Goal: Book appointment/travel/reservation

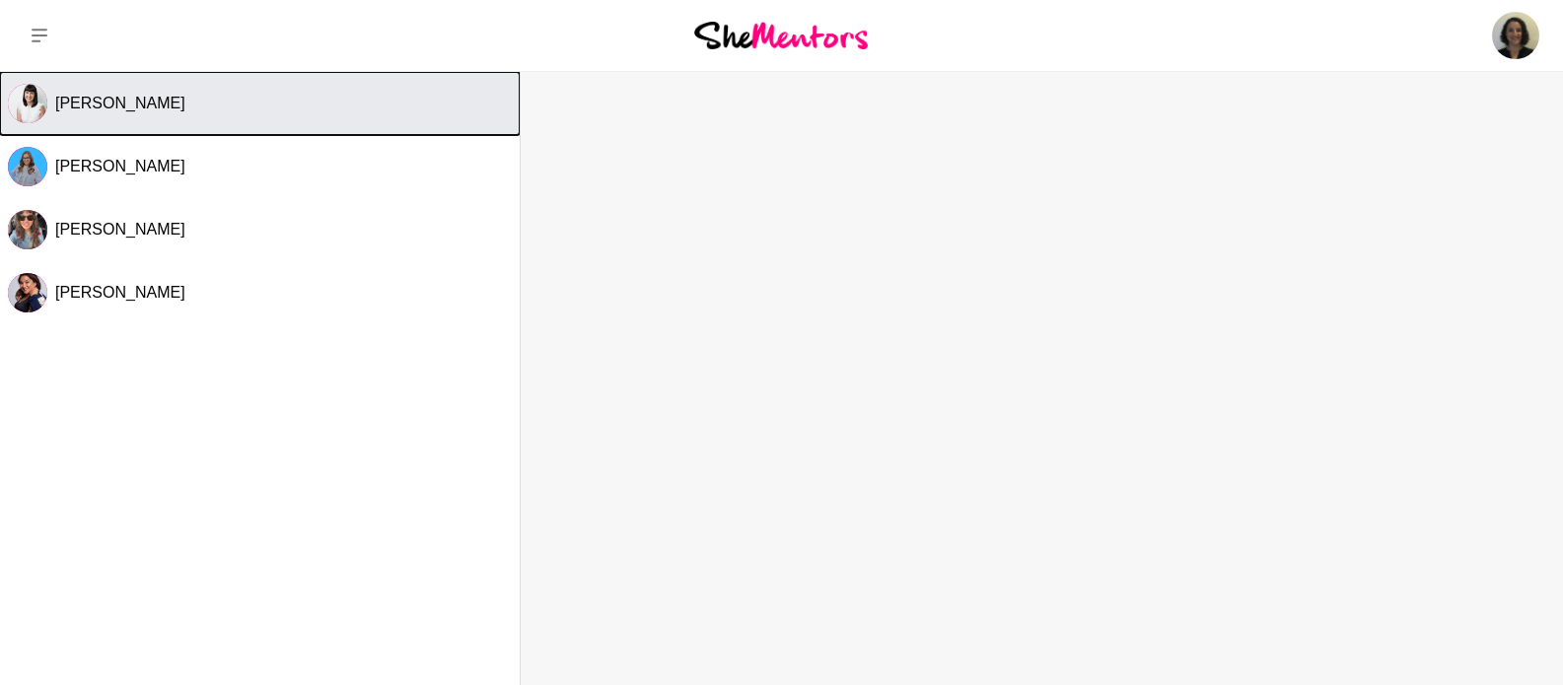
click at [77, 101] on span "[PERSON_NAME]" at bounding box center [120, 103] width 130 height 17
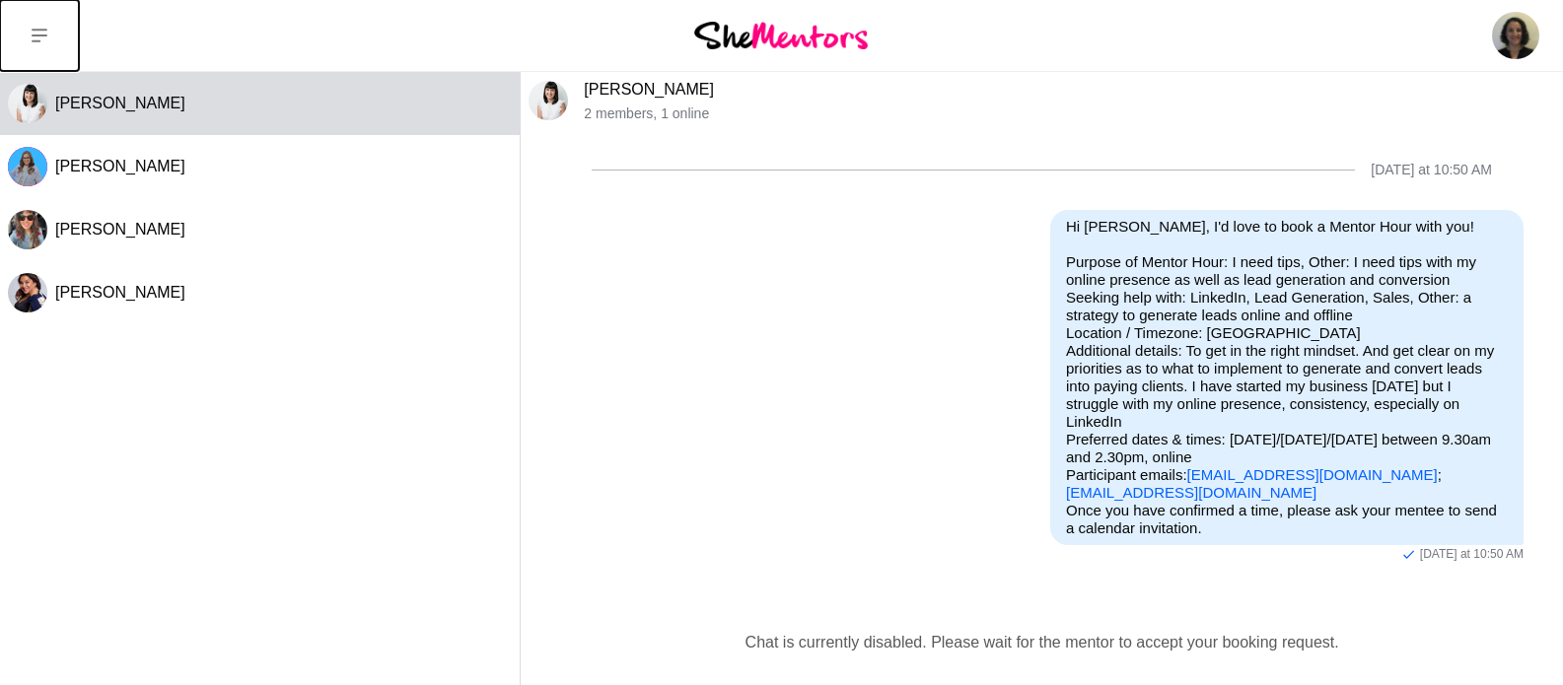
click at [36, 35] on icon at bounding box center [40, 36] width 16 height 14
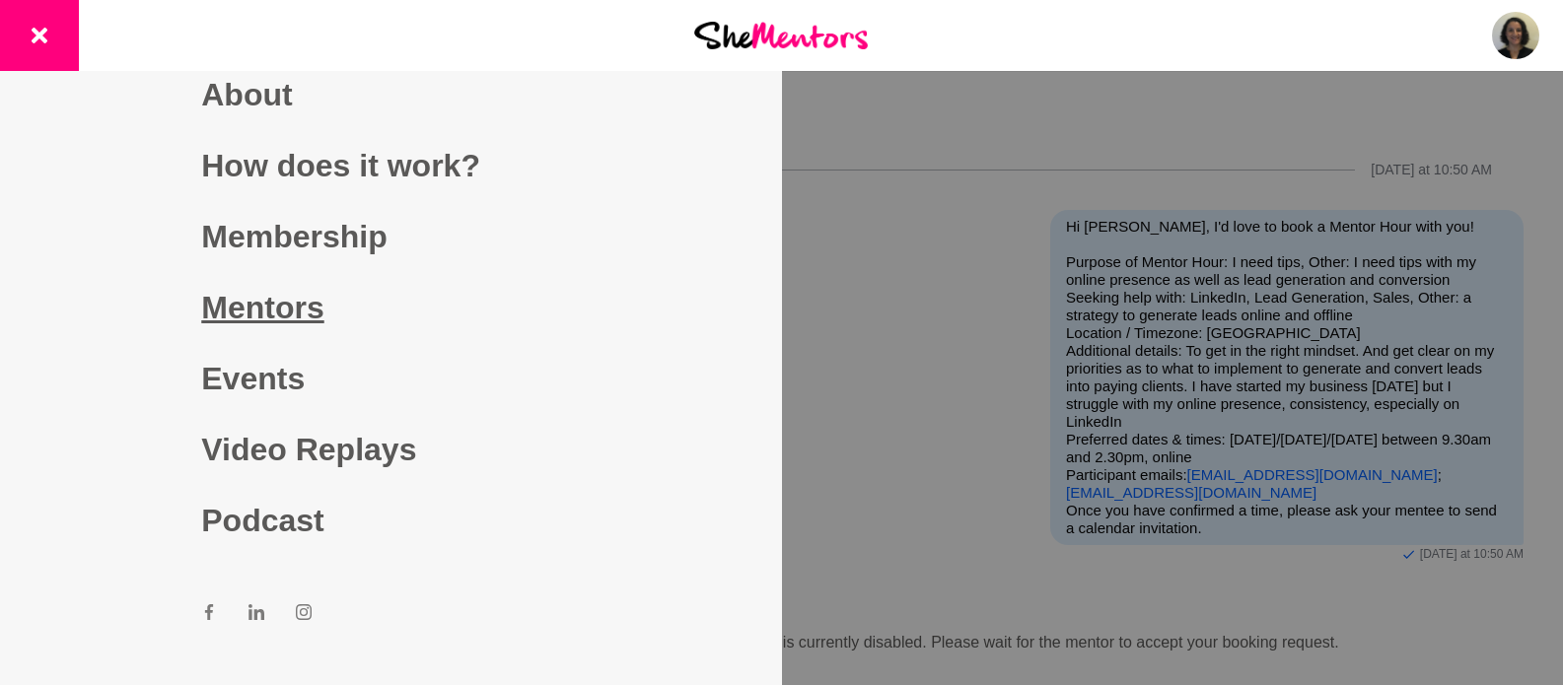
click at [278, 300] on link "Mentors" at bounding box center [390, 307] width 379 height 71
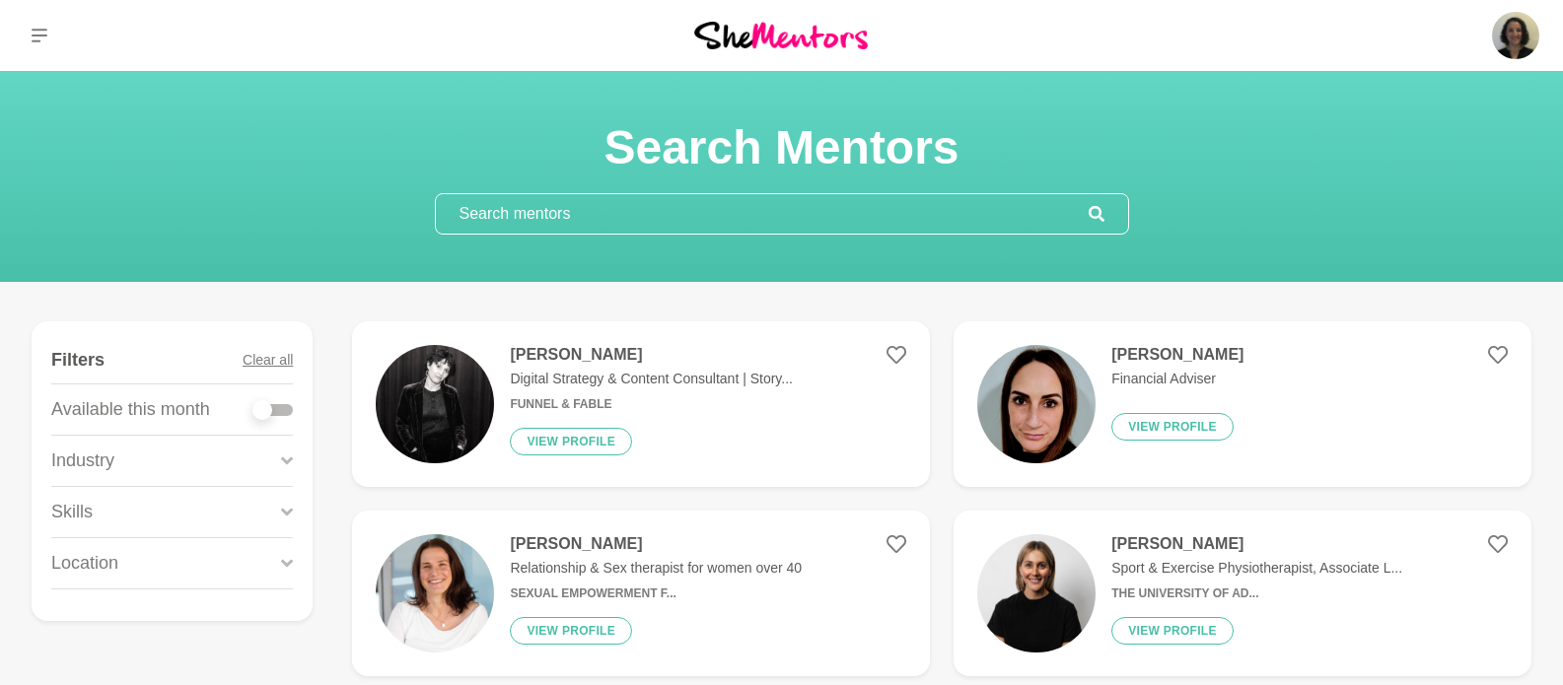
click at [820, 215] on input "text" at bounding box center [762, 213] width 653 height 39
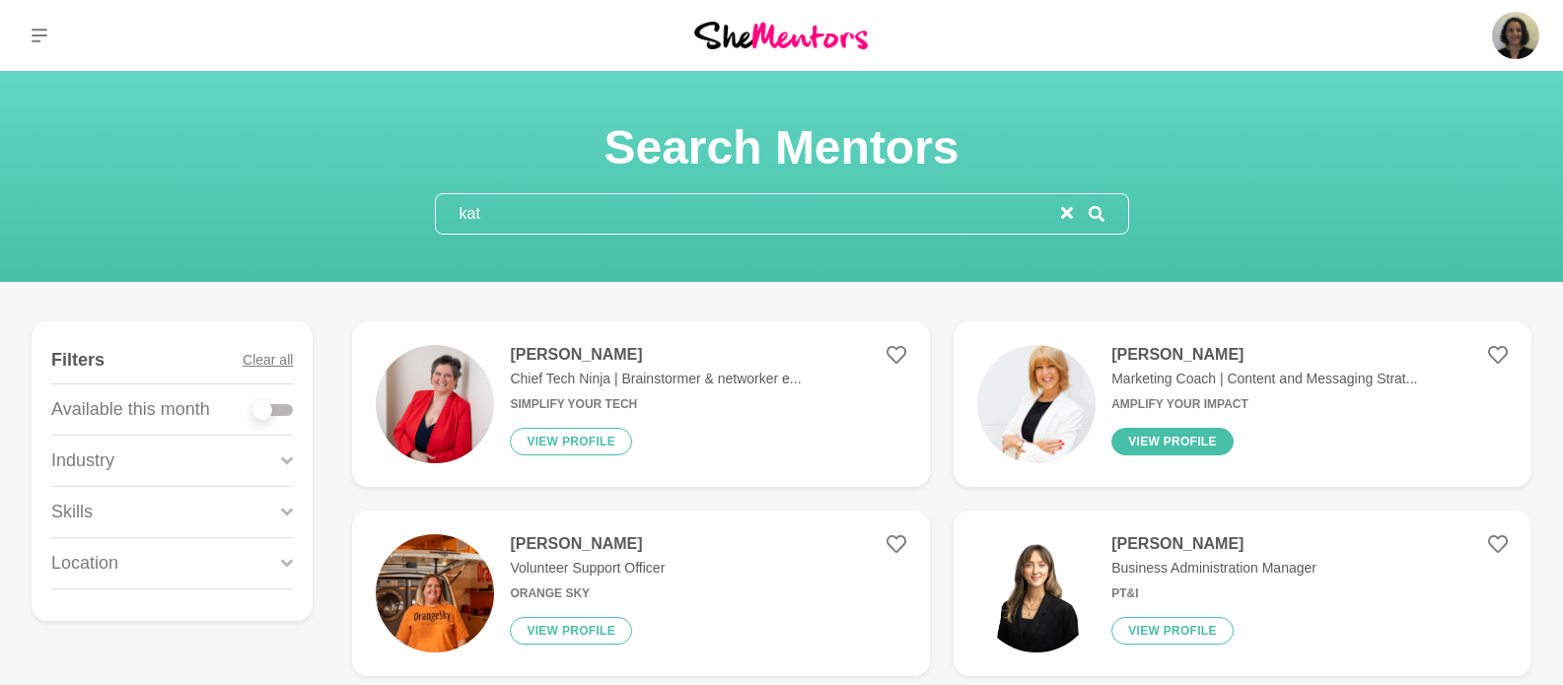
type input "kat"
click at [1168, 435] on button "View profile" at bounding box center [1172, 442] width 122 height 28
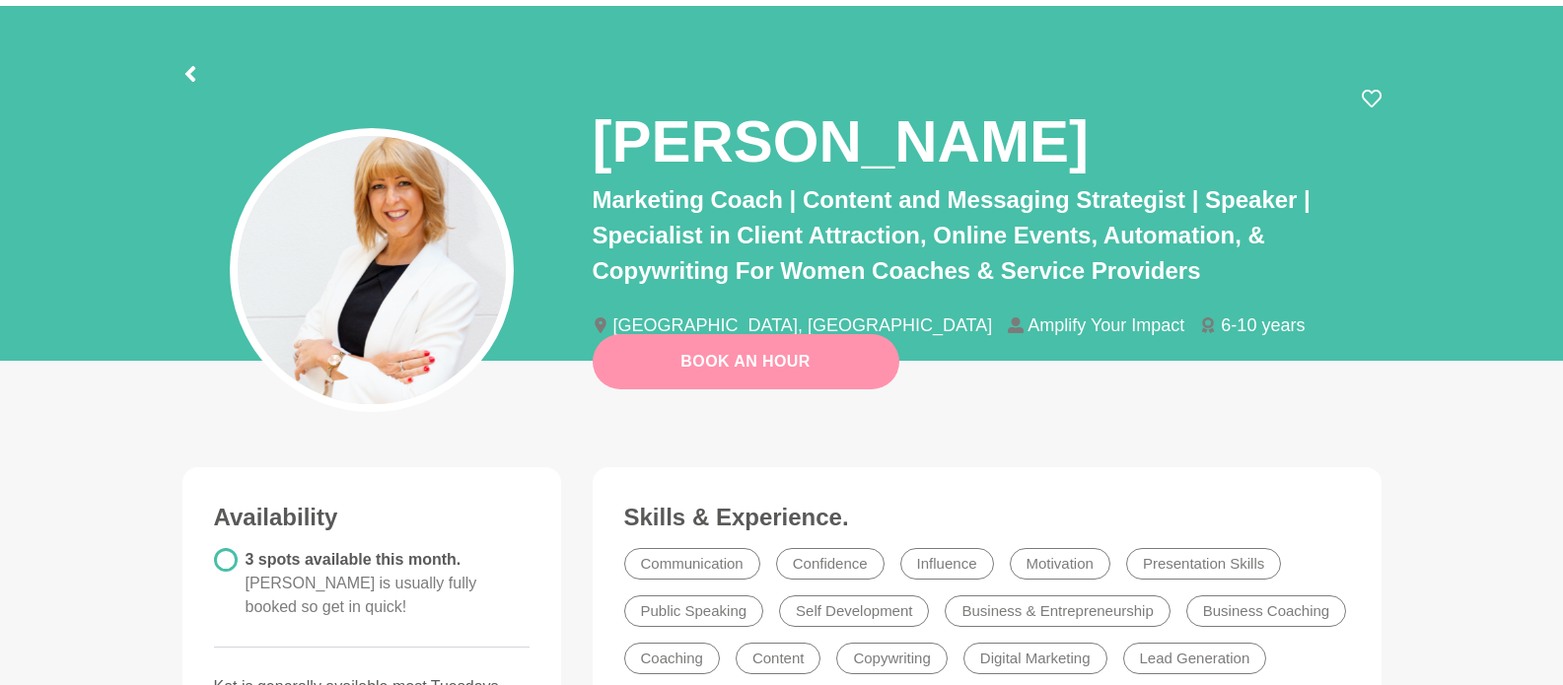
scroll to position [67, 0]
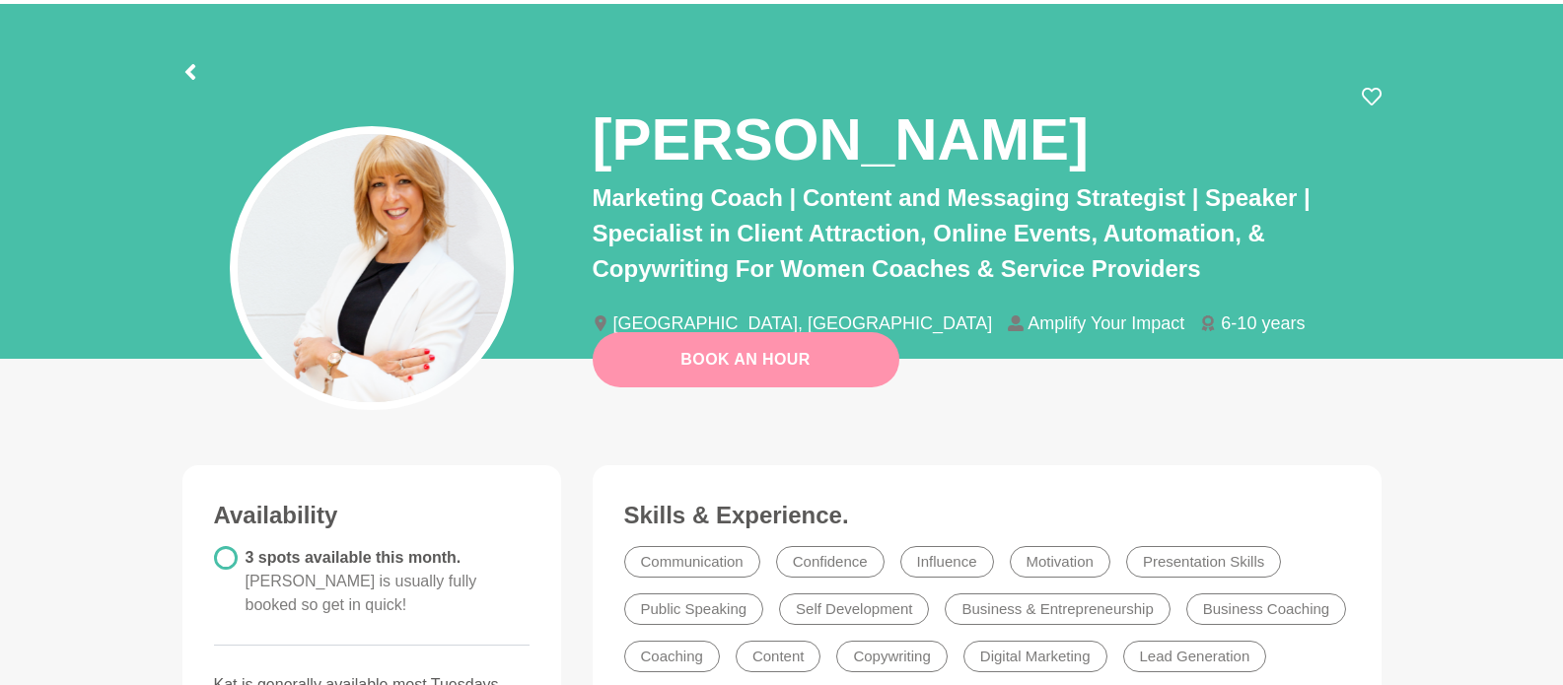
click at [748, 372] on link "Book An Hour" at bounding box center [746, 359] width 307 height 55
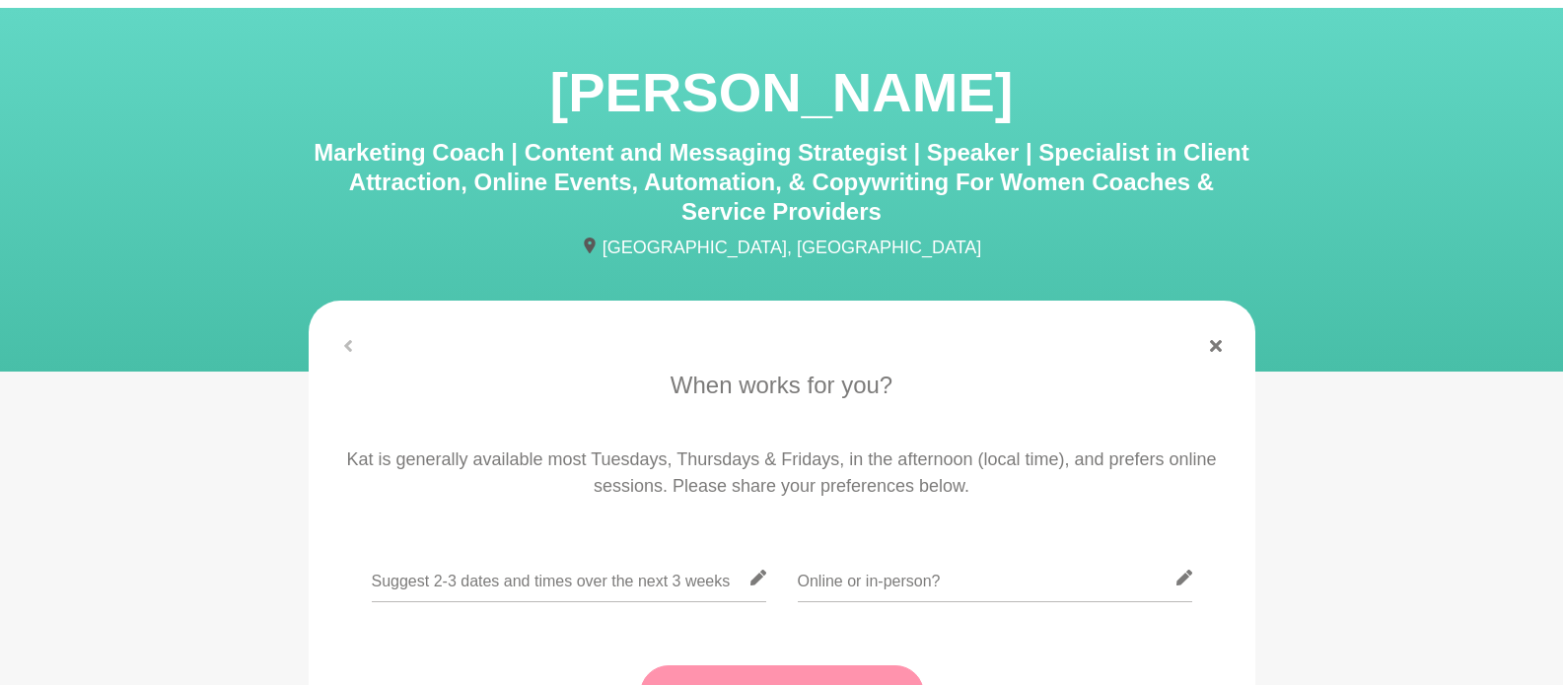
scroll to position [370, 0]
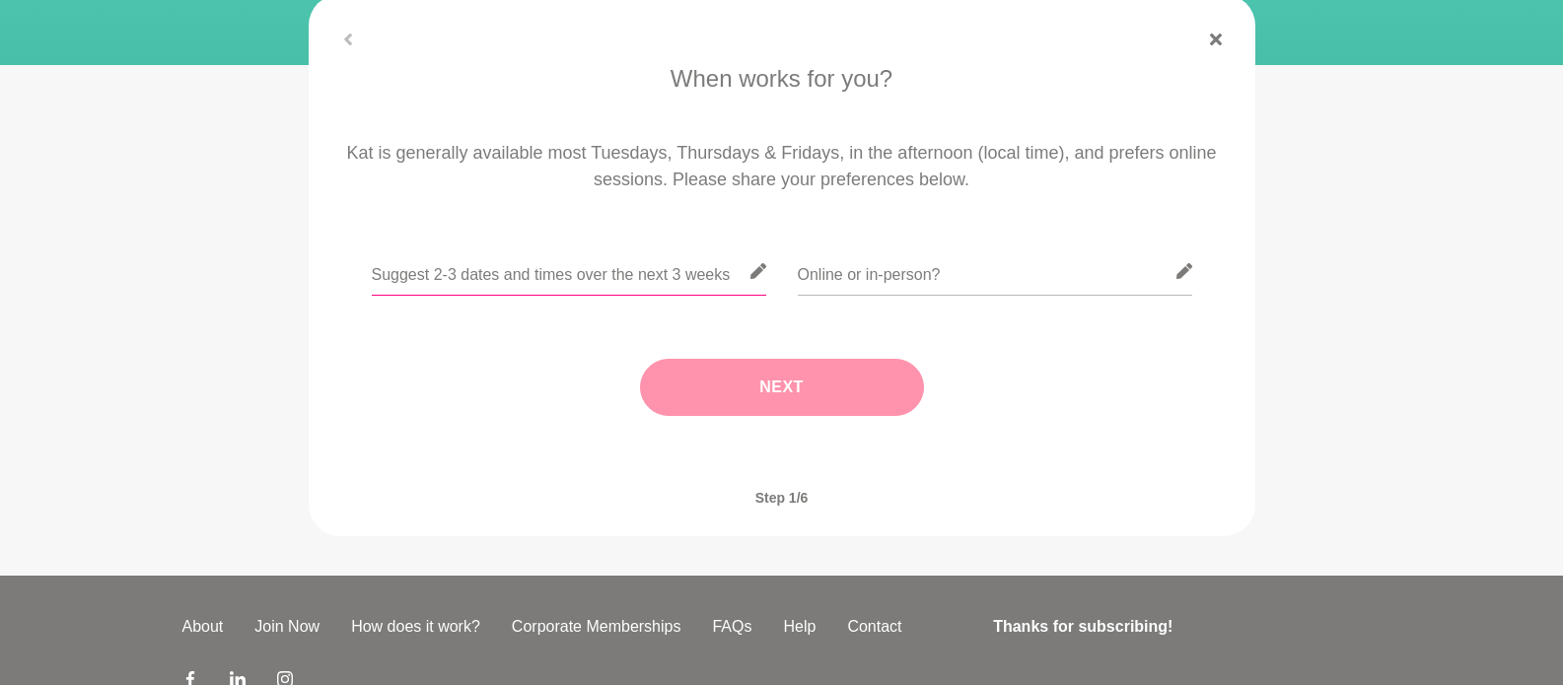
click at [563, 276] on input "text" at bounding box center [569, 272] width 394 height 48
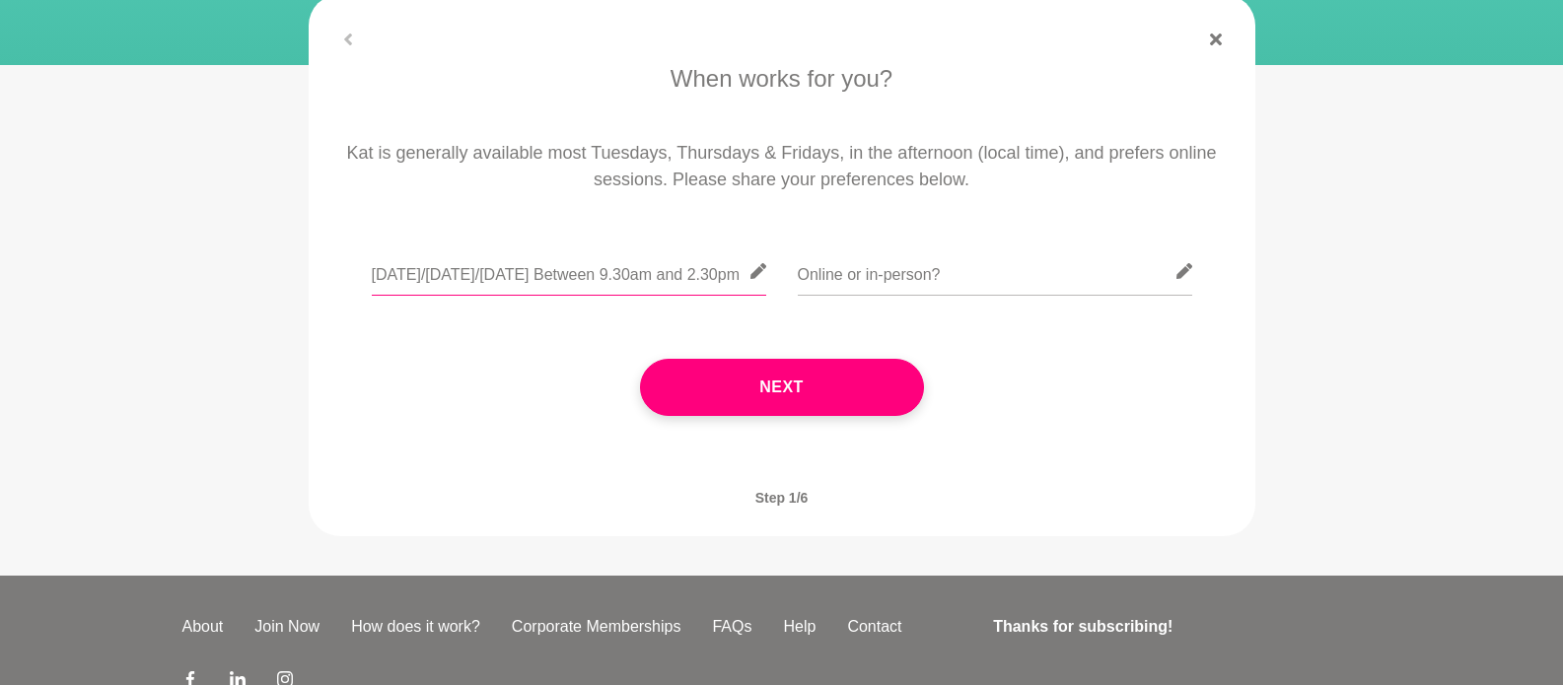
scroll to position [0, 27]
type input "[DATE]/[DATE]/[DATE] Between 9.30am and 2.30pm"
click at [847, 284] on input "text" at bounding box center [995, 272] width 394 height 48
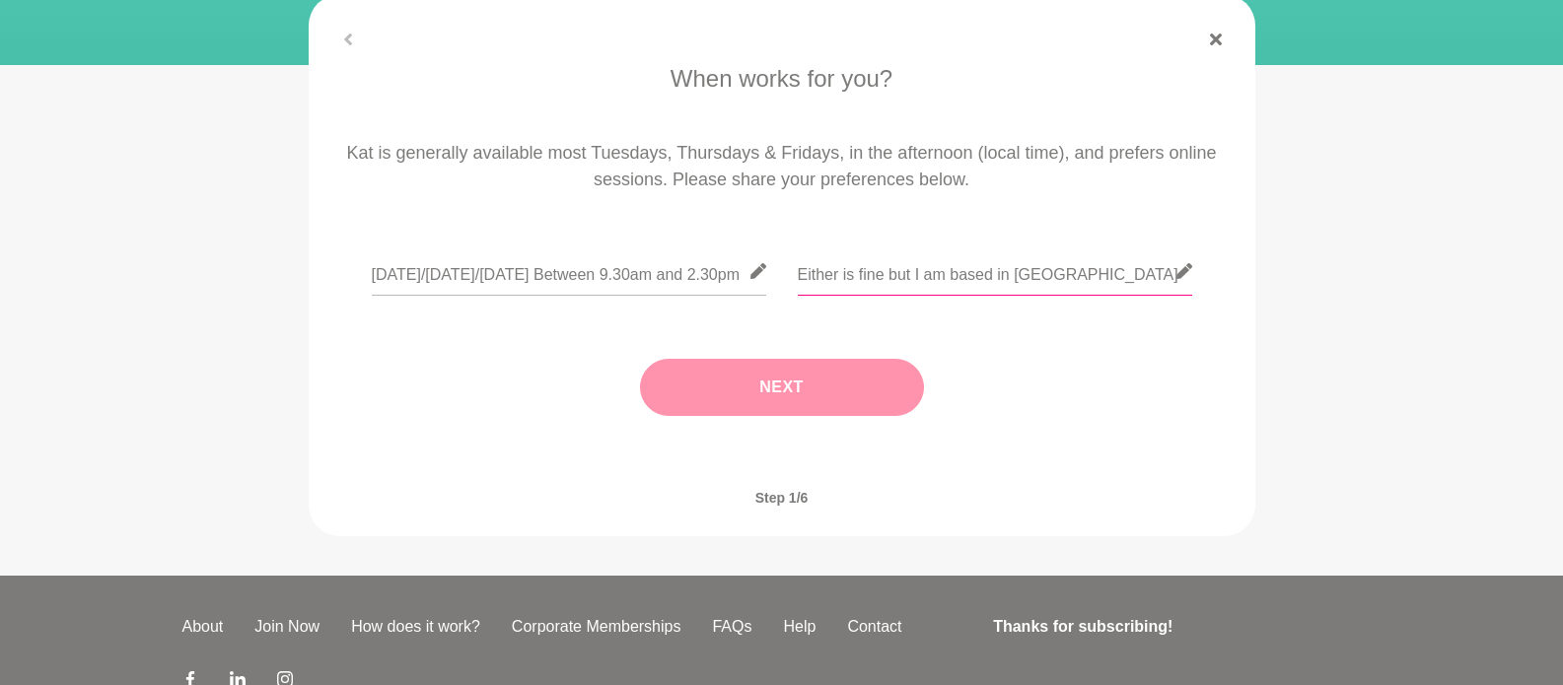
type input "Either is fine but I am based in [GEOGRAPHIC_DATA]"
click at [840, 394] on button "Next" at bounding box center [782, 387] width 284 height 57
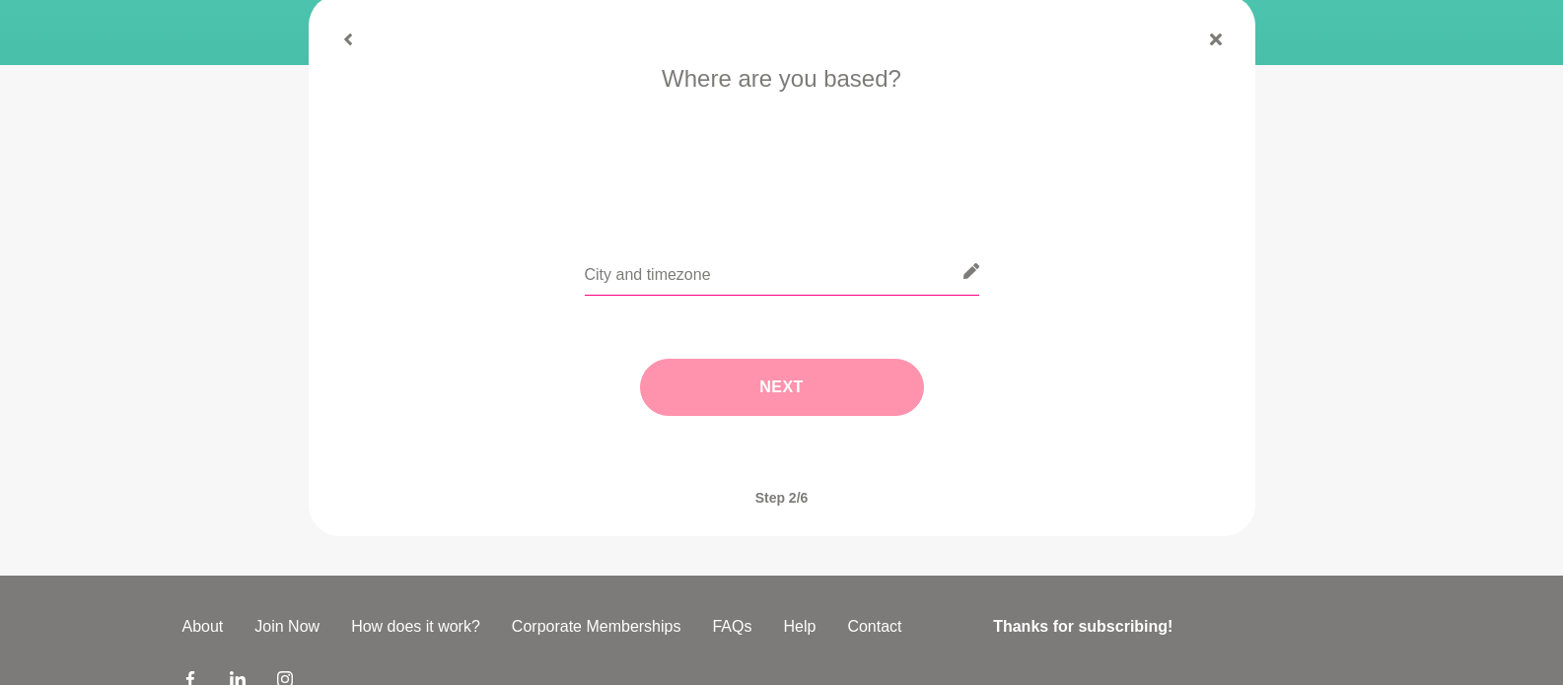
click at [681, 275] on input "text" at bounding box center [782, 272] width 394 height 48
type input "[GEOGRAPHIC_DATA]"
click at [714, 373] on button "Next" at bounding box center [782, 387] width 284 height 57
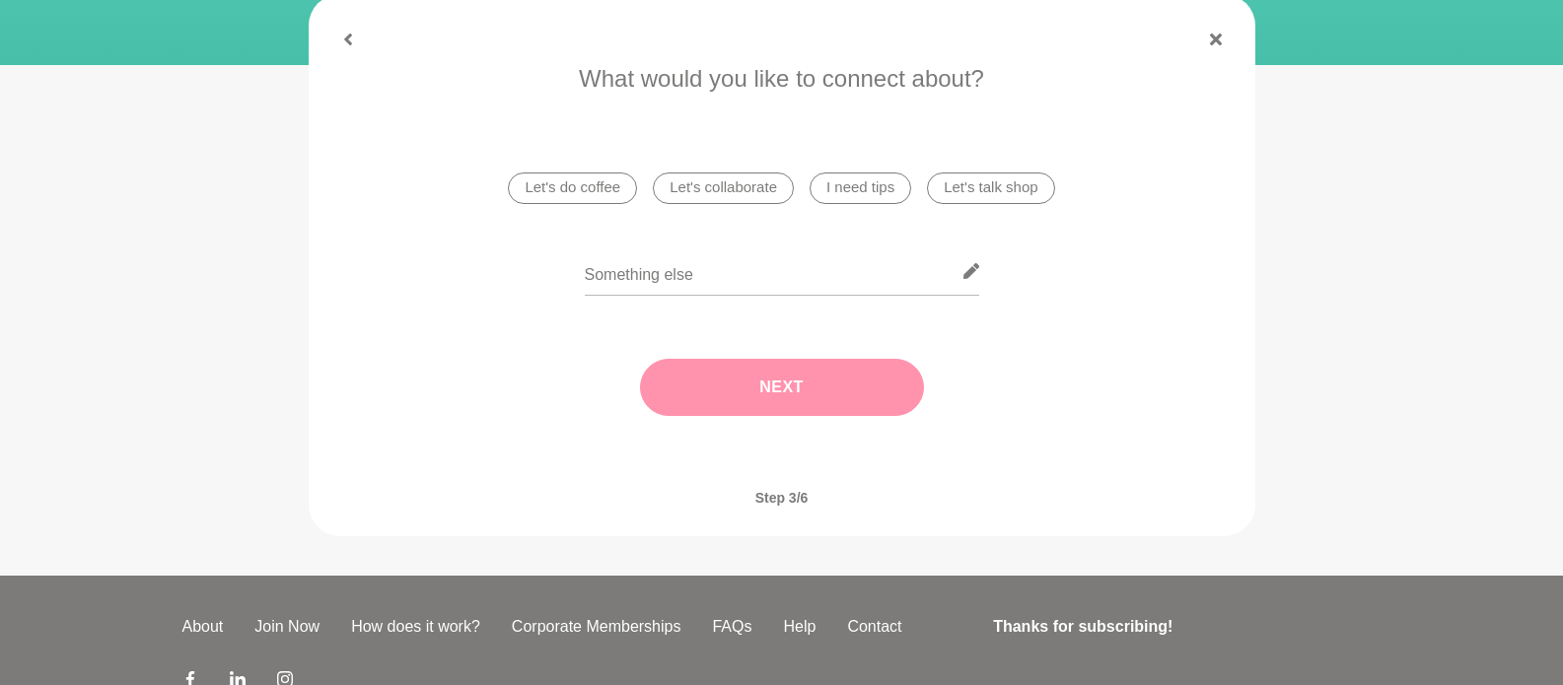
click at [852, 193] on li "I need tips" at bounding box center [861, 189] width 102 height 32
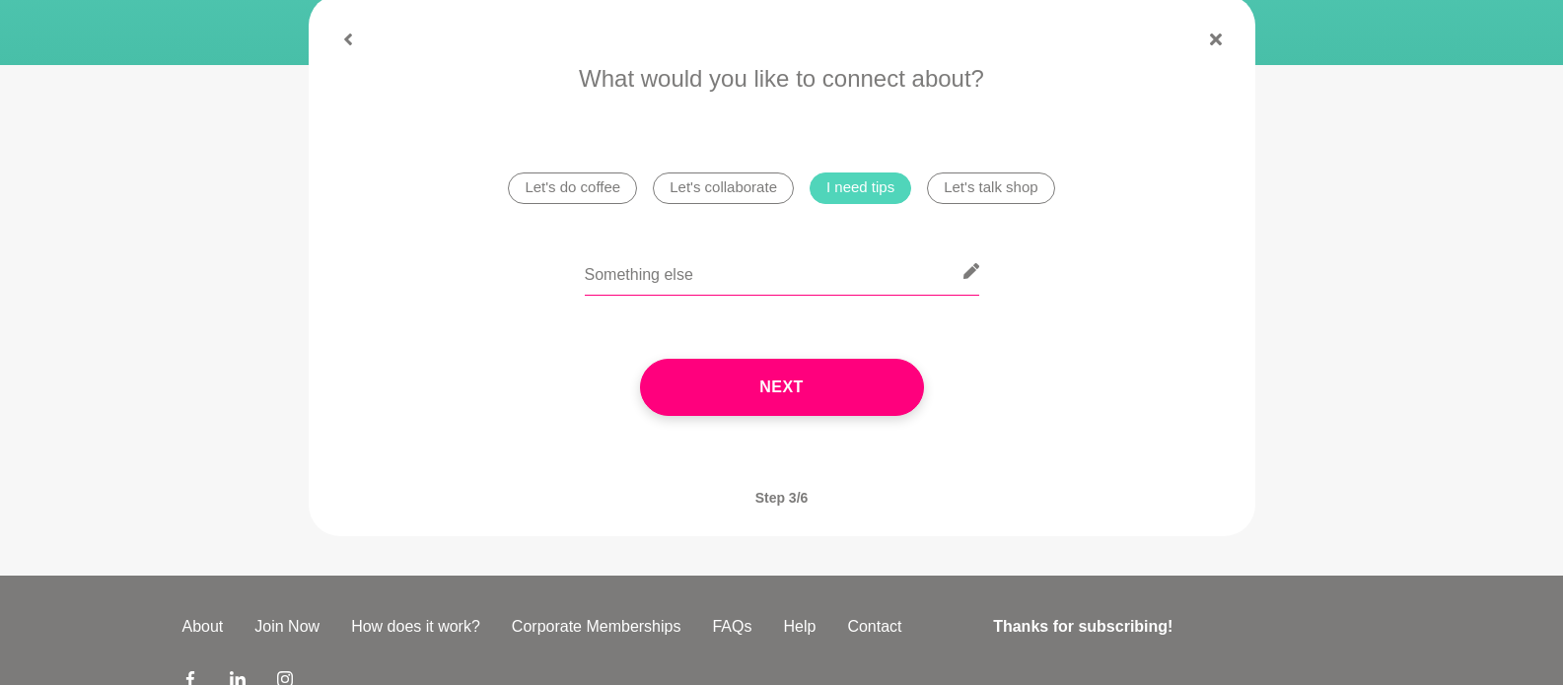
click at [764, 272] on input "text" at bounding box center [782, 272] width 394 height 48
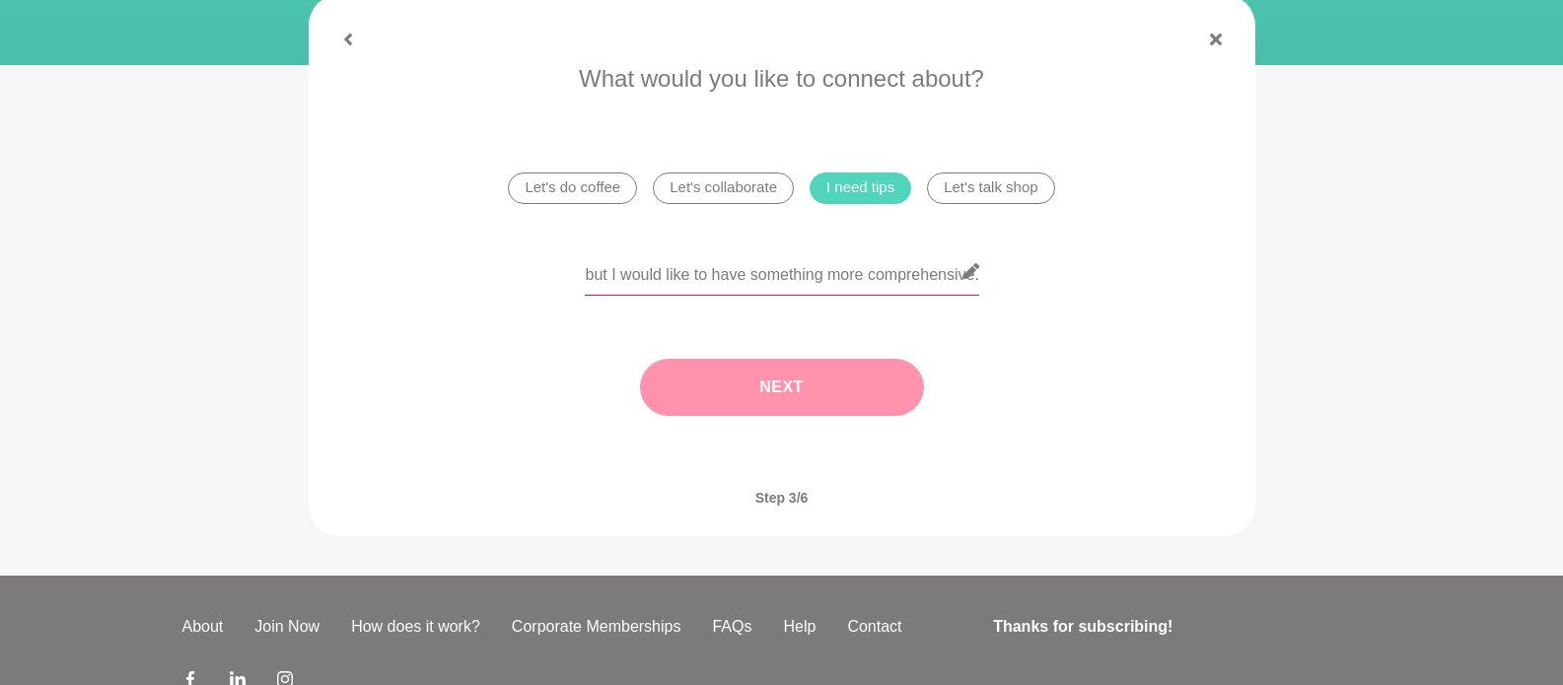
type input "I would like tips on how to create a successful launch for my next offer. So fa…"
click at [780, 398] on button "Next" at bounding box center [782, 387] width 284 height 57
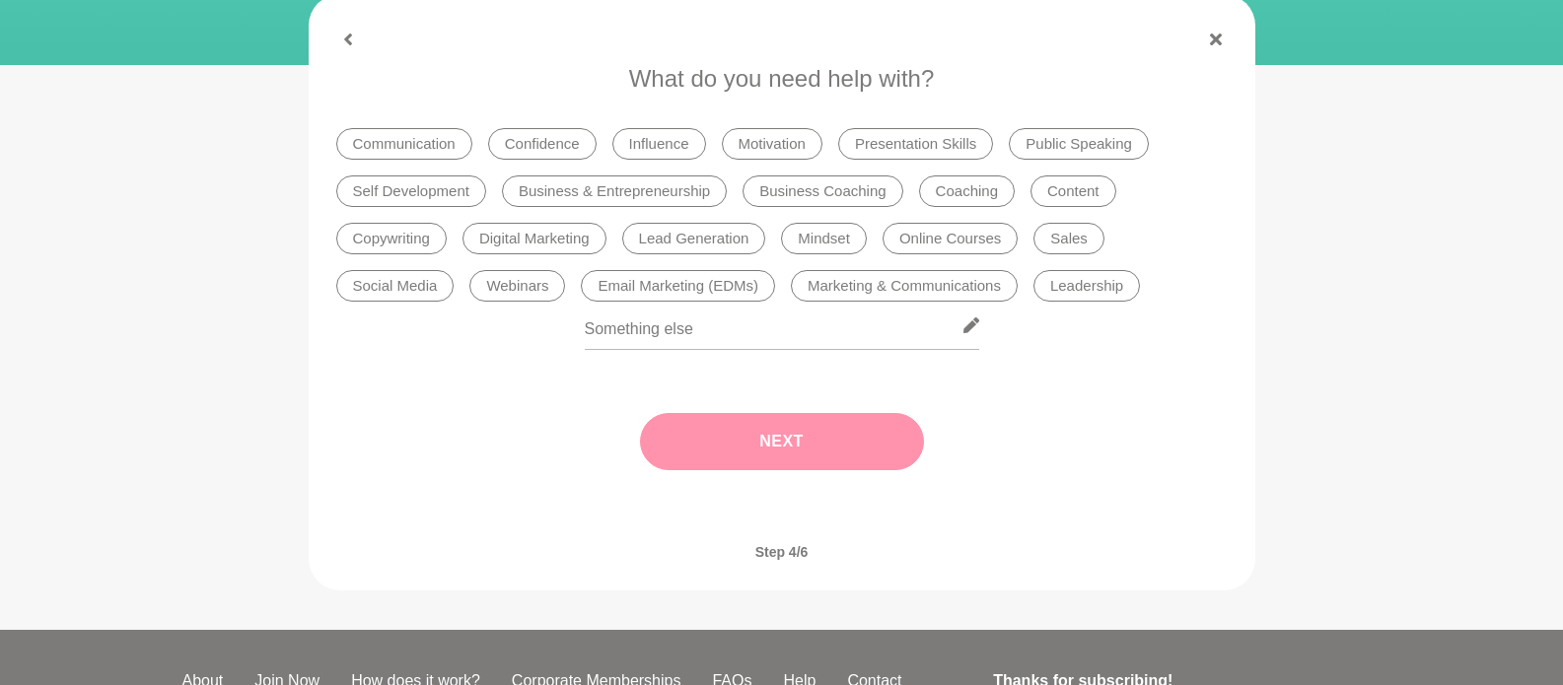
click at [858, 285] on li "Marketing & Communications" at bounding box center [904, 286] width 227 height 32
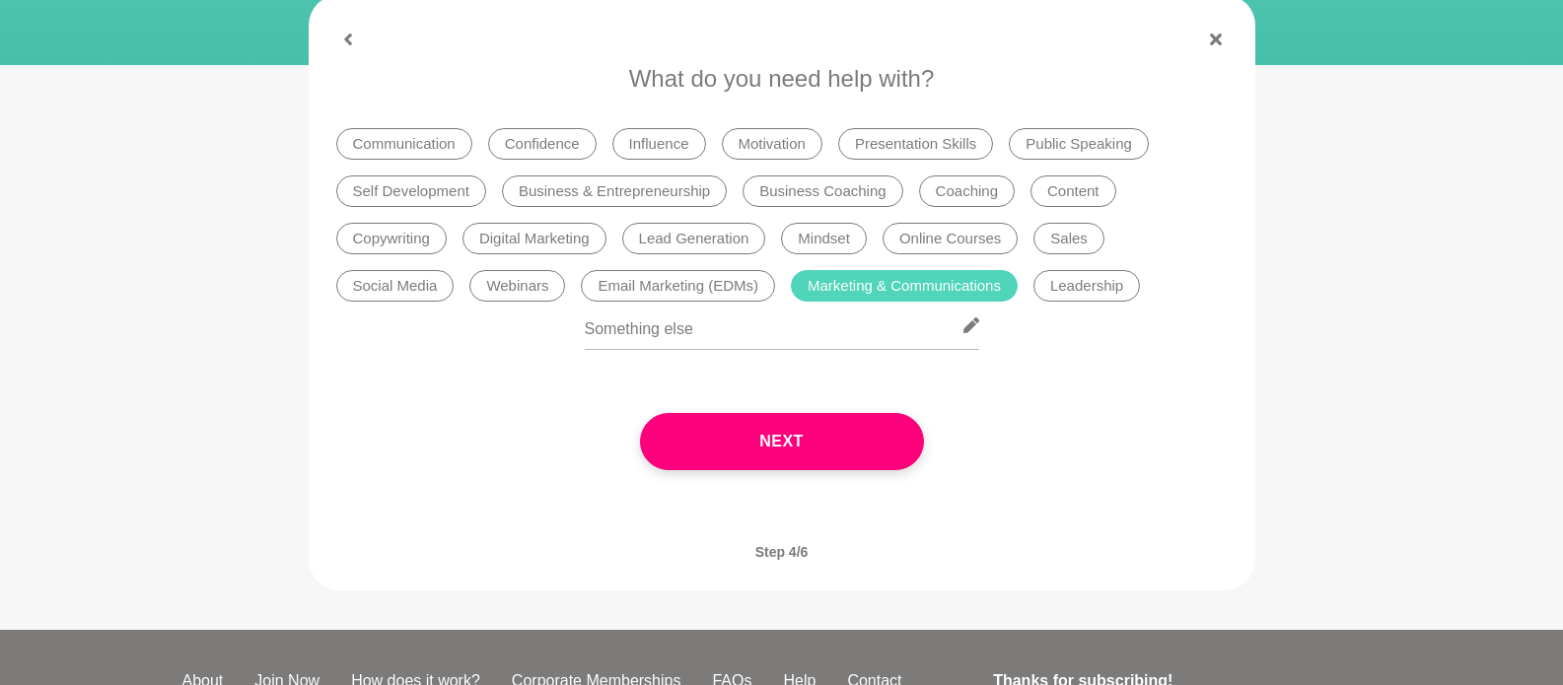
click at [407, 288] on li "Social Media" at bounding box center [395, 286] width 118 height 32
click at [637, 240] on li "Lead Generation" at bounding box center [694, 239] width 144 height 32
click at [629, 350] on div at bounding box center [782, 338] width 394 height 72
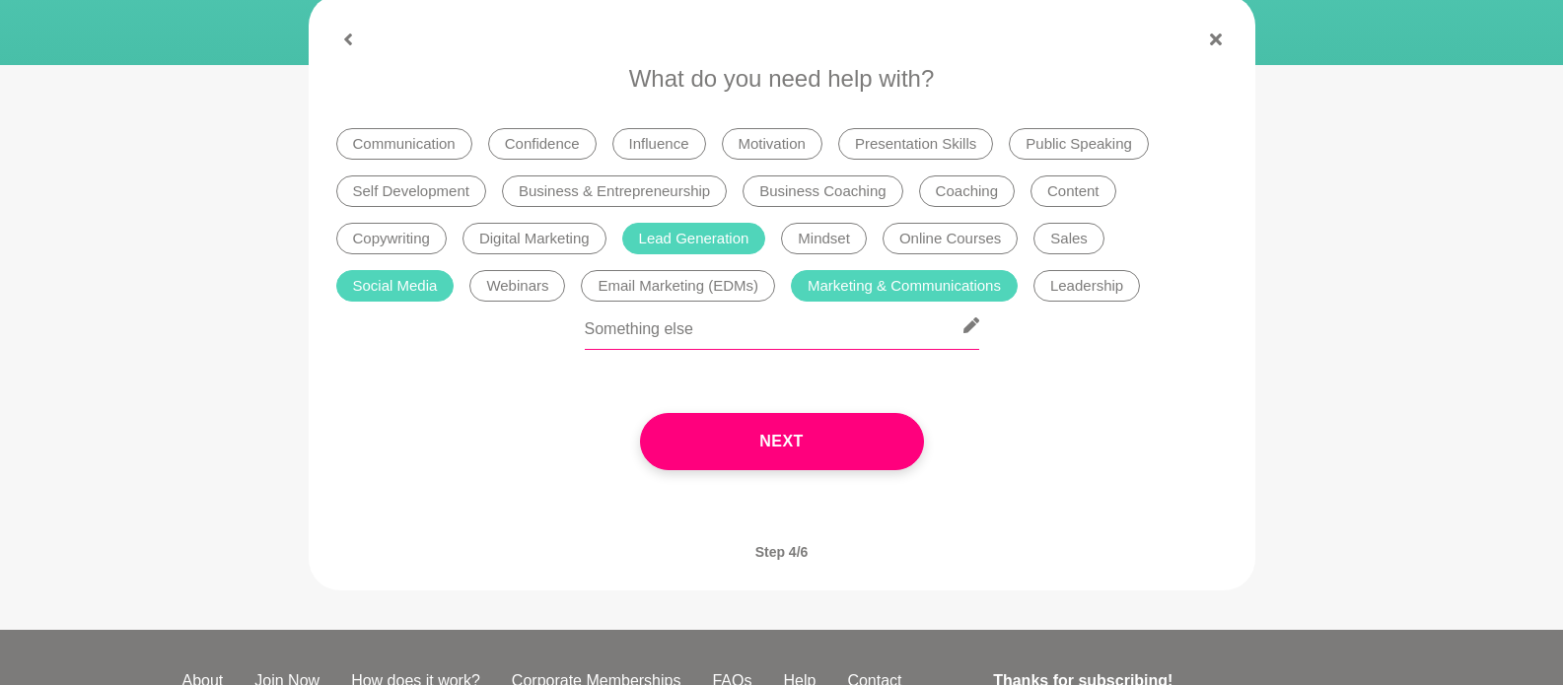
click at [630, 344] on input "text" at bounding box center [782, 326] width 394 height 48
type input "O"
type input "N"
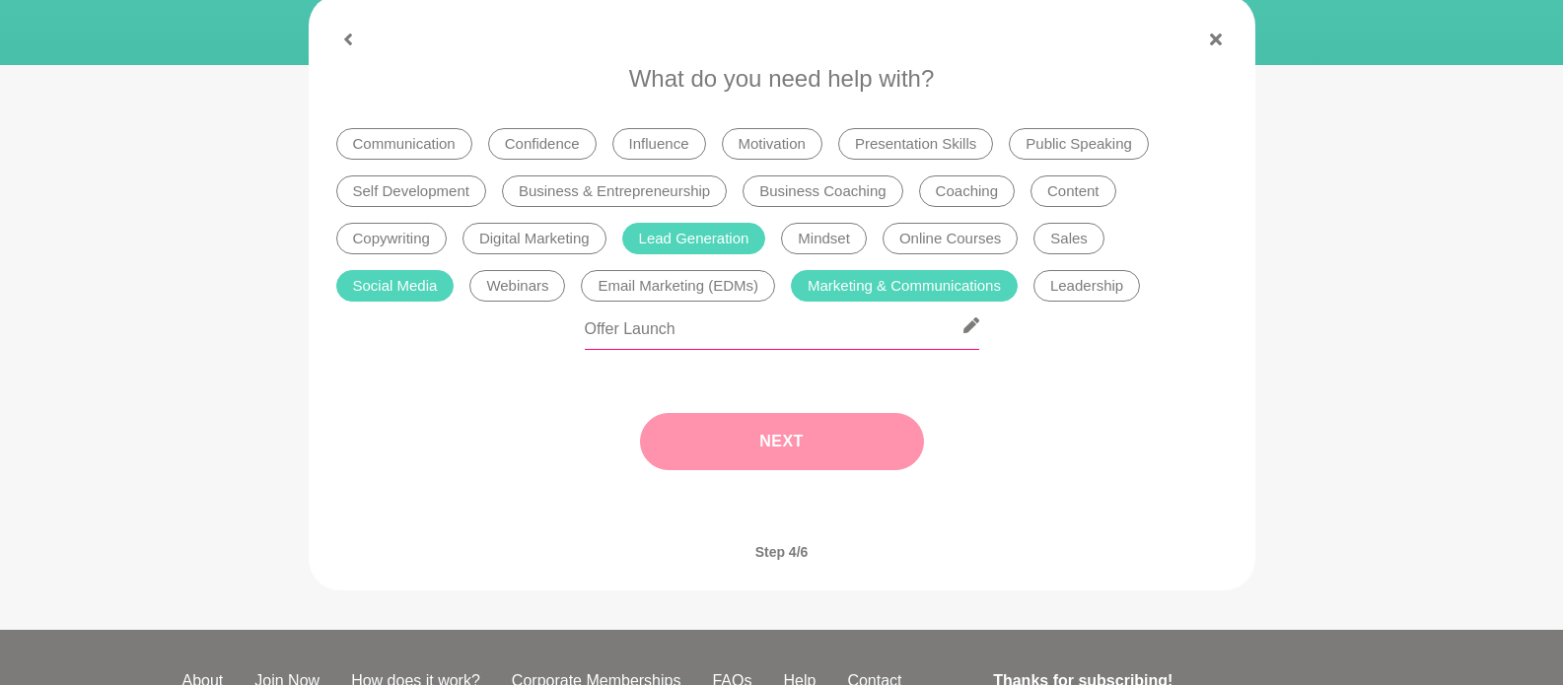
type input "Offer Launch"
click at [682, 446] on button "Next" at bounding box center [782, 441] width 284 height 57
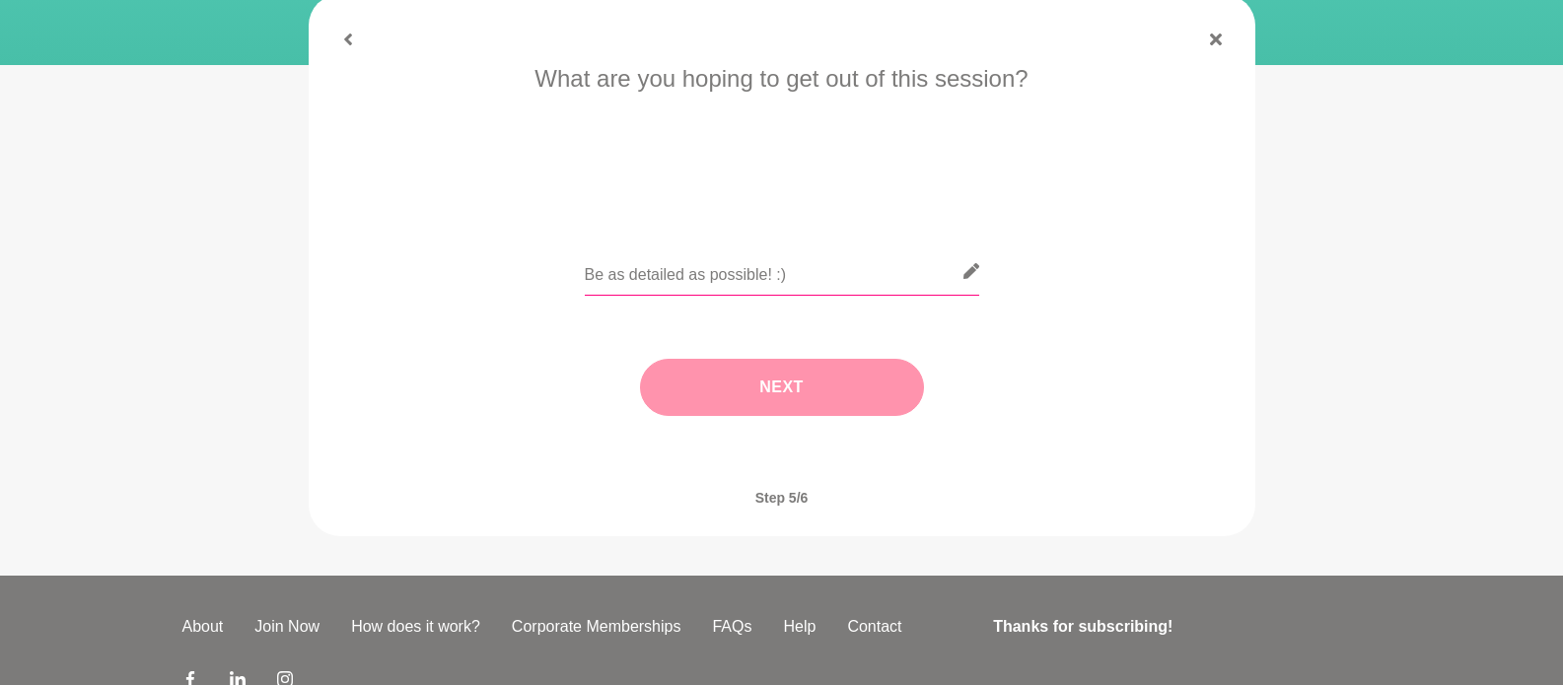
click at [625, 285] on input "text" at bounding box center [782, 272] width 394 height 48
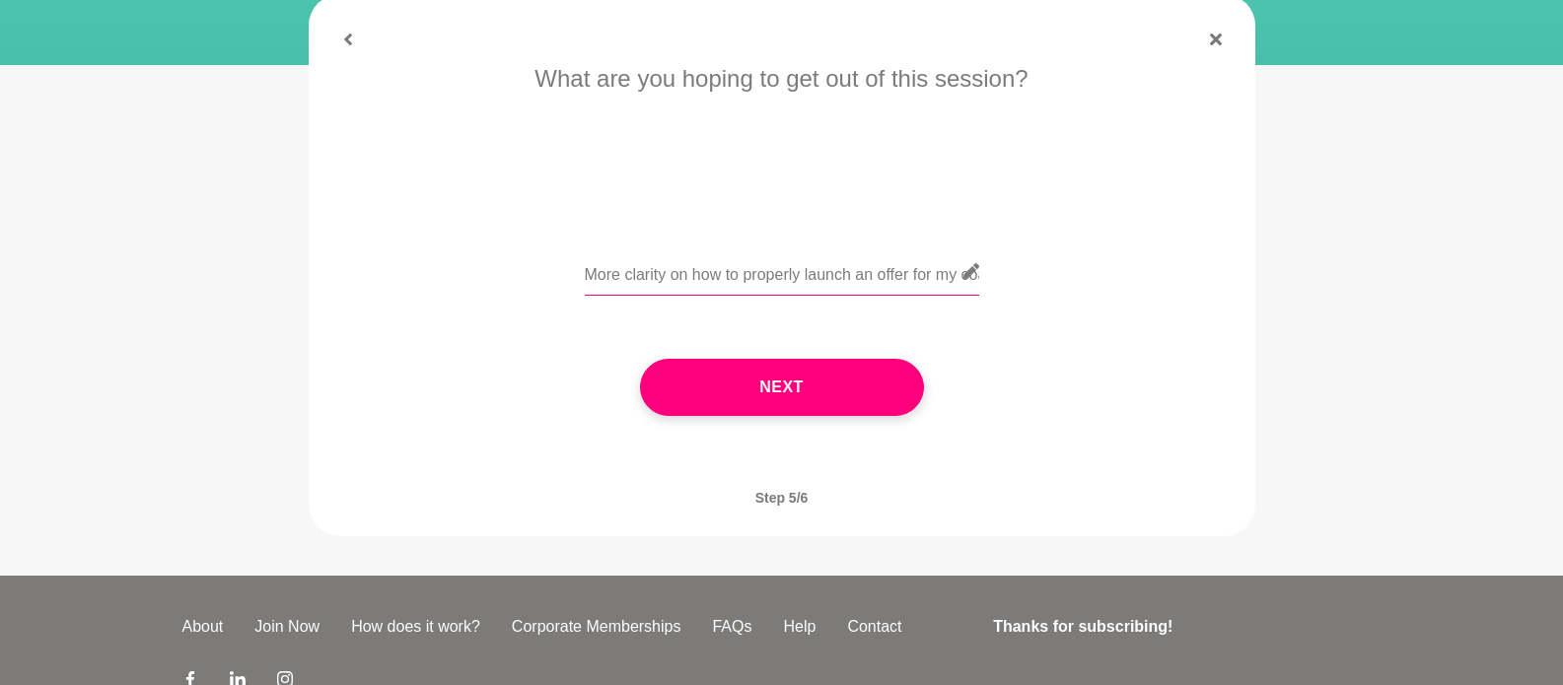
drag, startPoint x: 714, startPoint y: 275, endPoint x: 548, endPoint y: 279, distance: 165.7
click at [548, 279] on div "More clarity on how to properly launch an offer for my coaching business" at bounding box center [781, 284] width 891 height 72
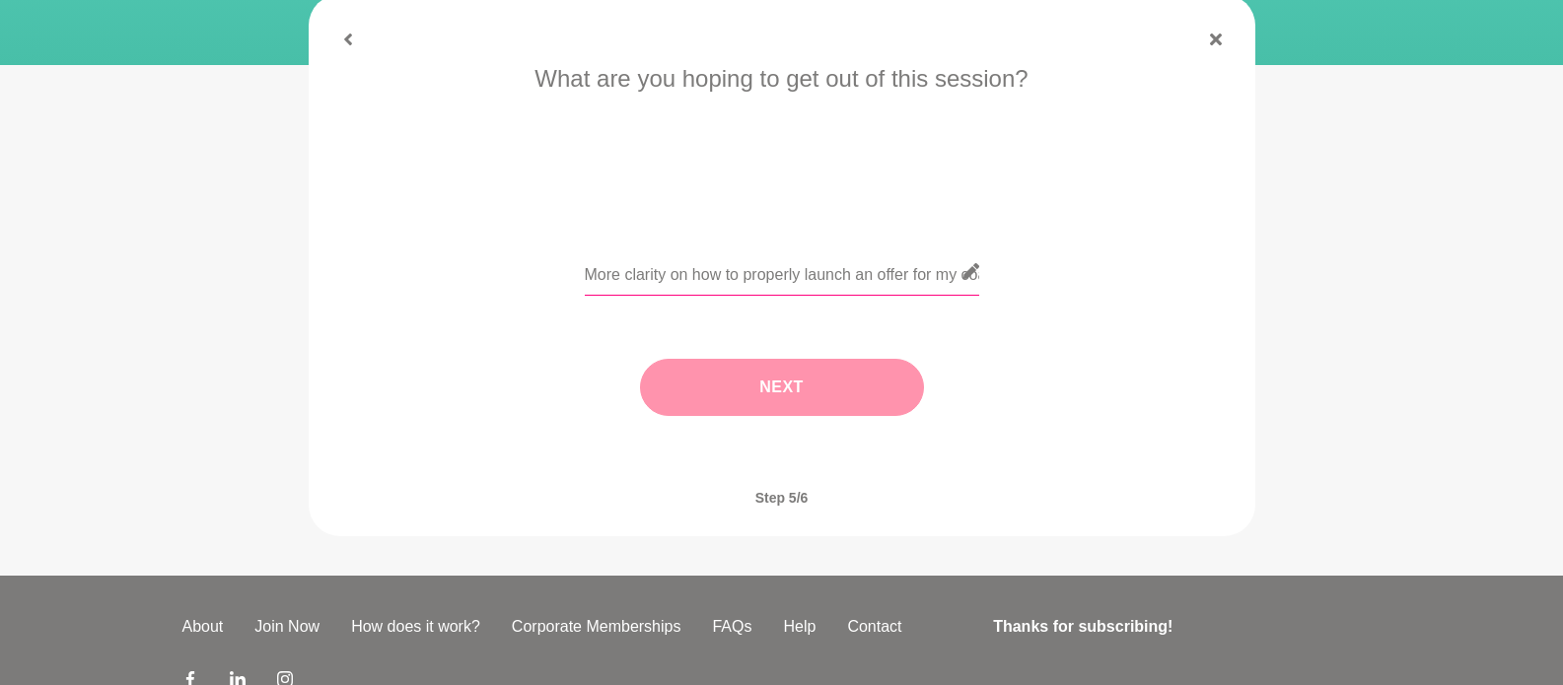
type input "More clarity on how to properly launch an offer for my coaching business"
click at [712, 380] on button "Next" at bounding box center [782, 387] width 284 height 57
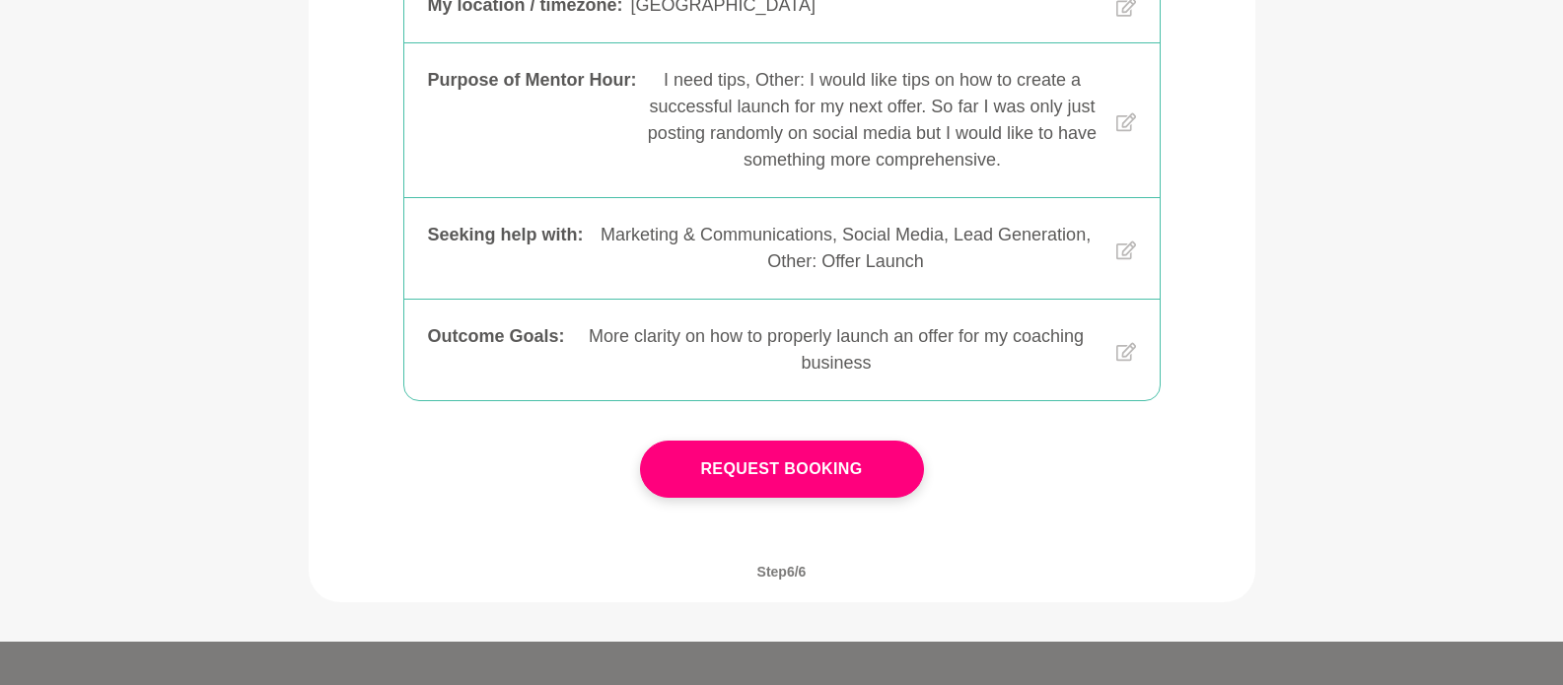
scroll to position [632, 0]
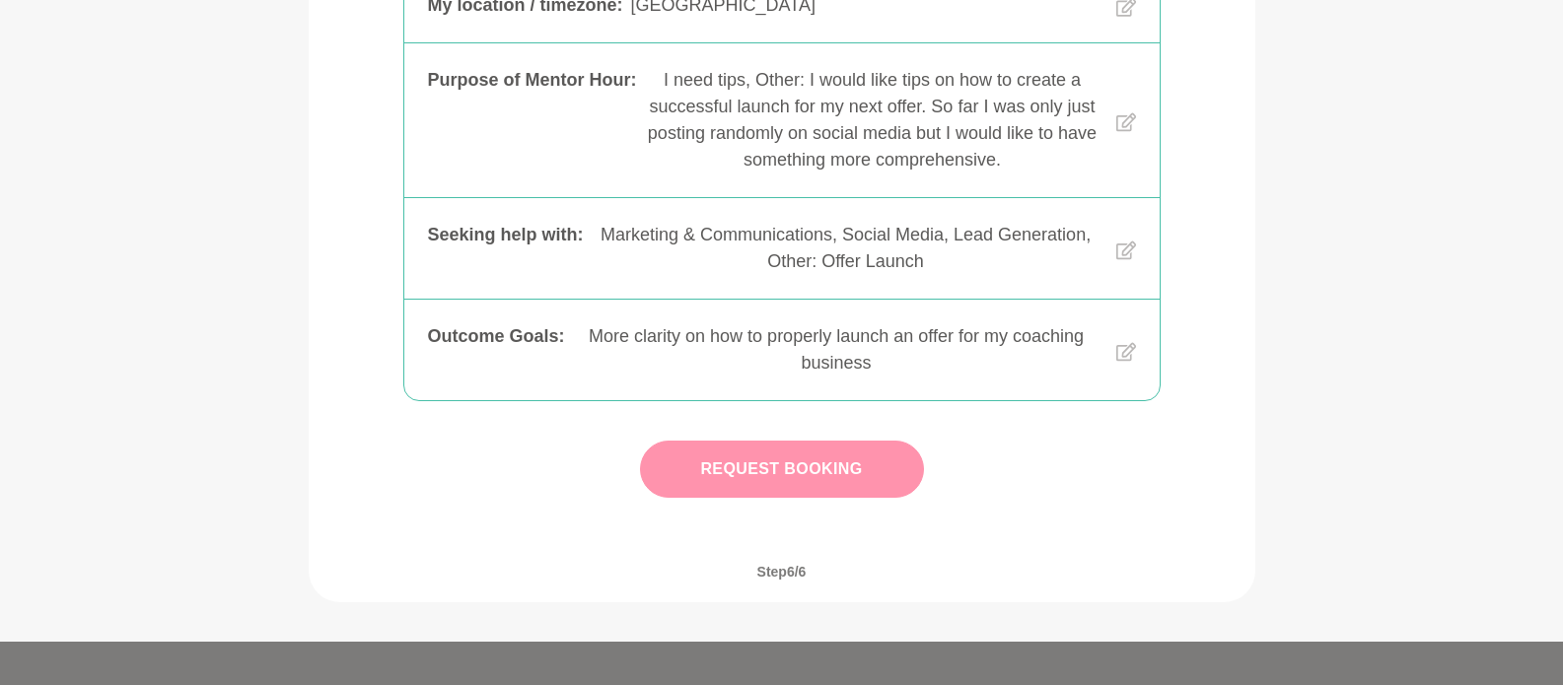
click at [746, 462] on button "Request Booking" at bounding box center [782, 469] width 284 height 57
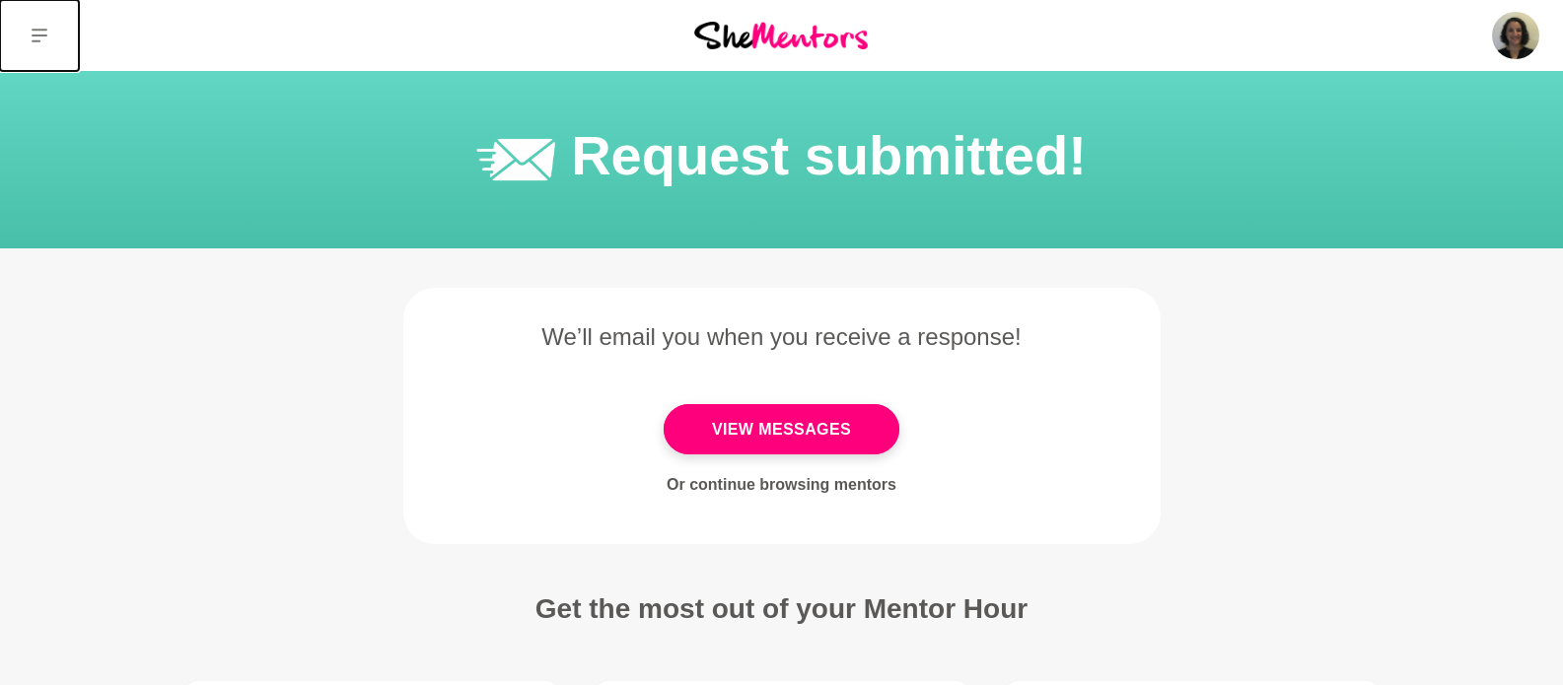
click at [44, 28] on icon at bounding box center [40, 36] width 16 height 16
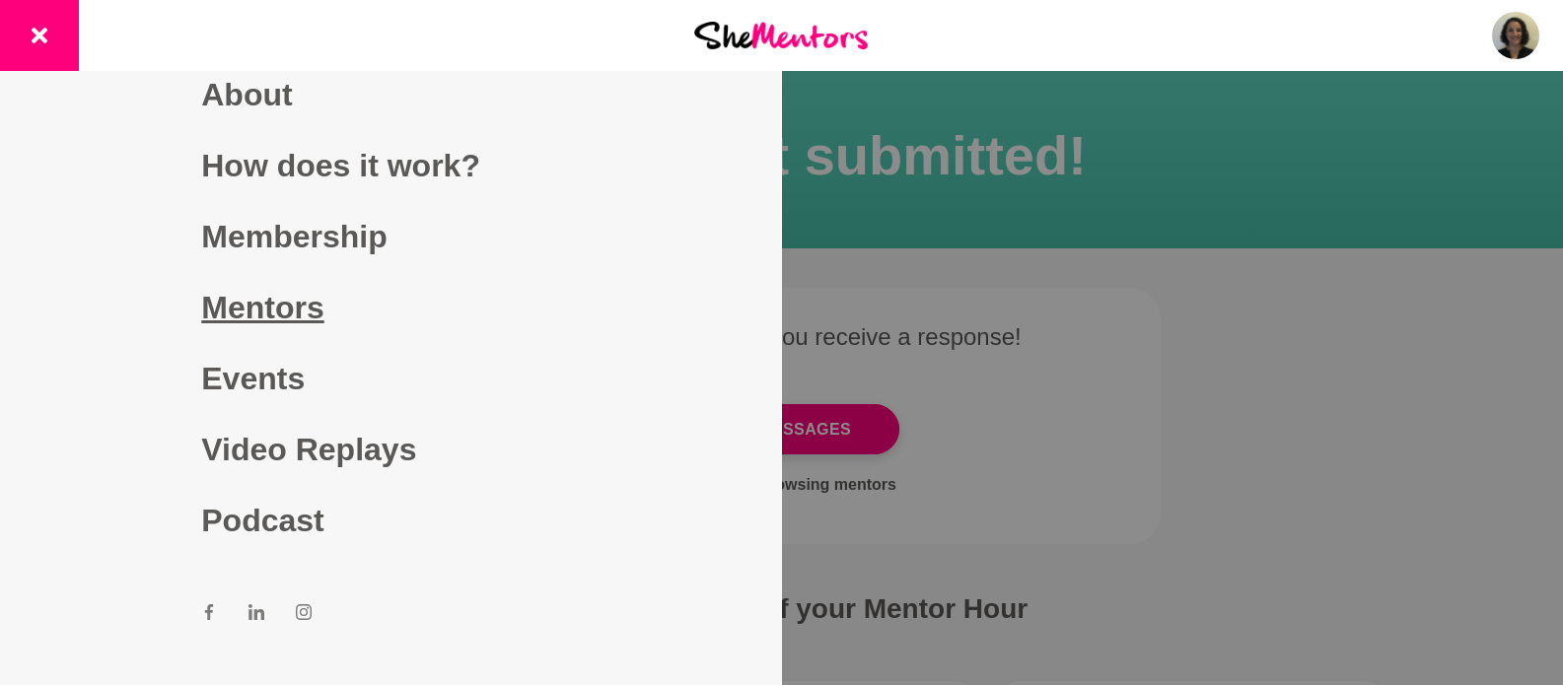
click at [271, 316] on link "Mentors" at bounding box center [390, 307] width 379 height 71
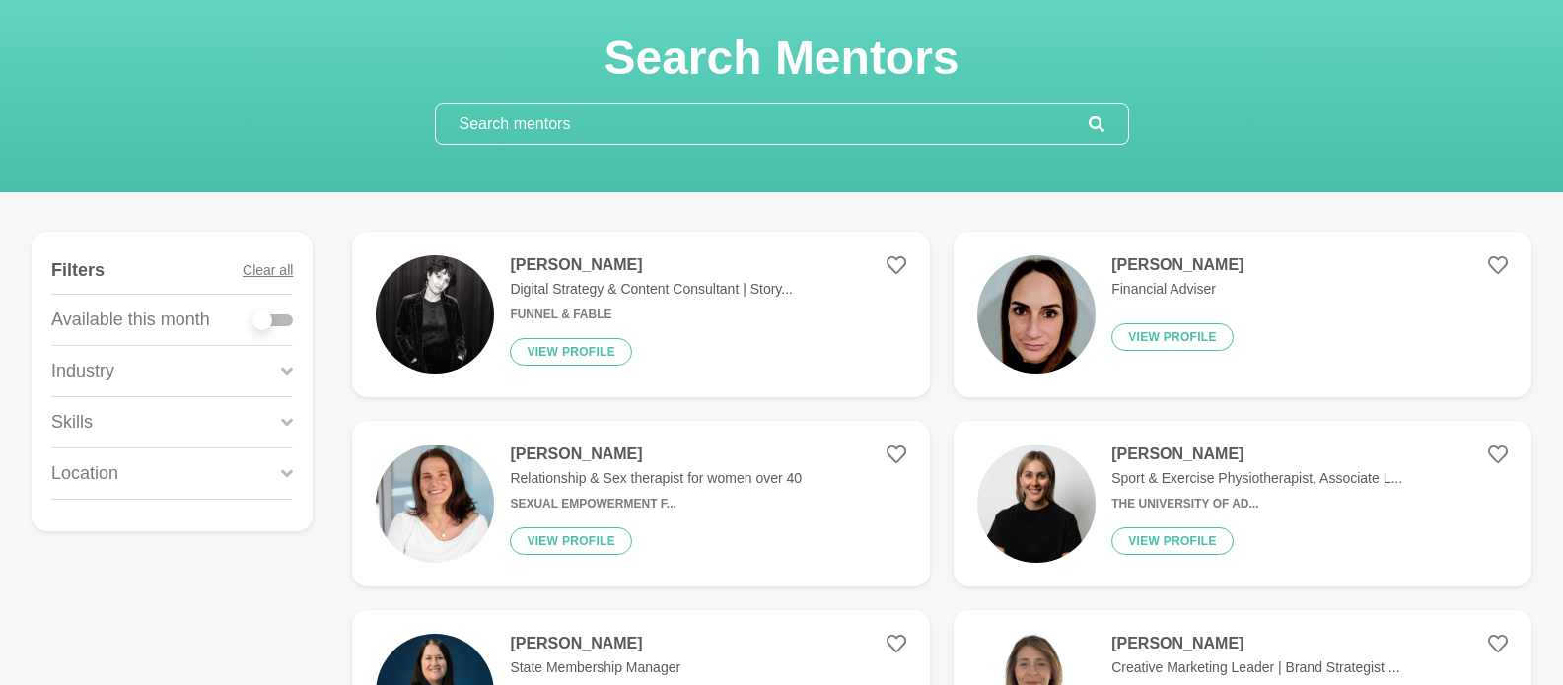
scroll to position [91, 0]
click at [899, 454] on icon at bounding box center [897, 454] width 20 height 20
click at [899, 451] on icon at bounding box center [897, 454] width 20 height 20
click at [567, 457] on h4 "[PERSON_NAME]" at bounding box center [656, 454] width 292 height 20
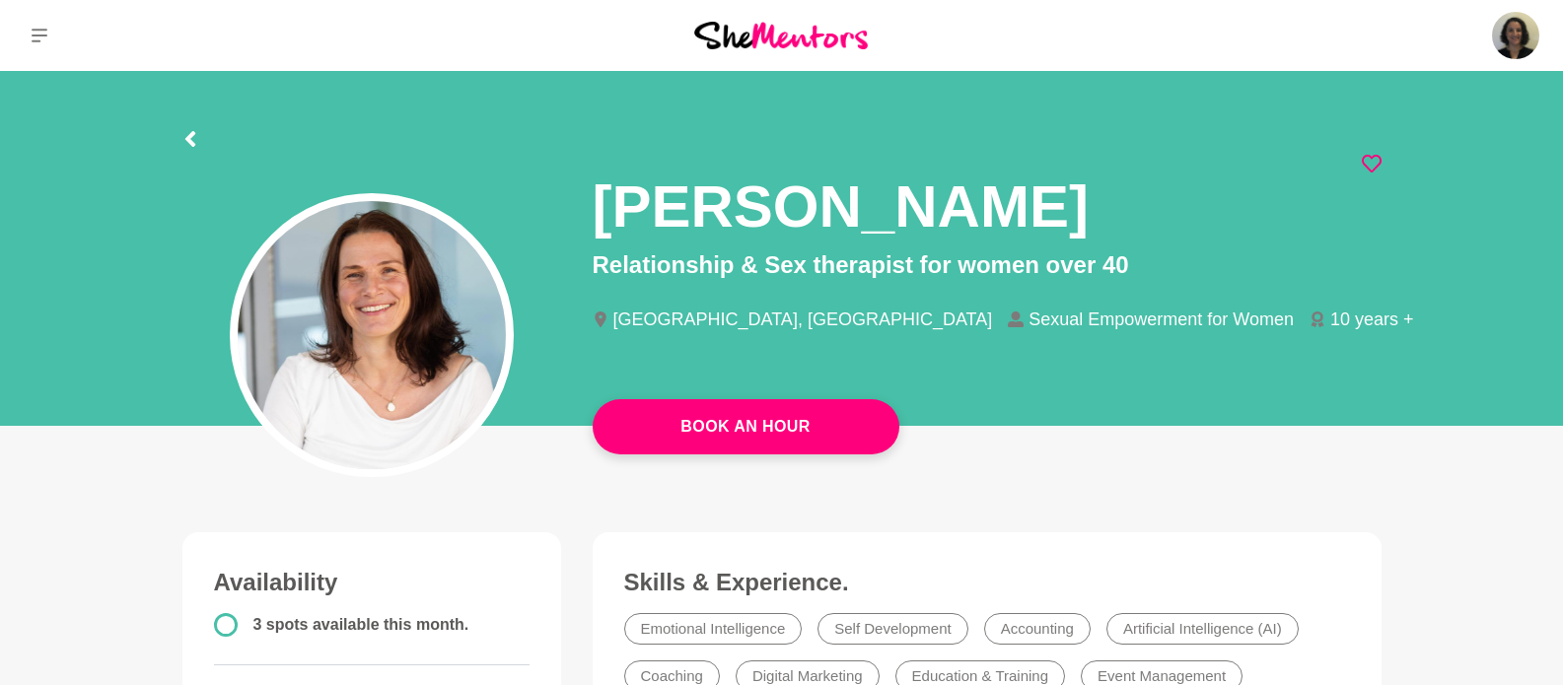
click at [1377, 162] on icon at bounding box center [1372, 164] width 20 height 20
click at [45, 36] on icon at bounding box center [40, 36] width 16 height 14
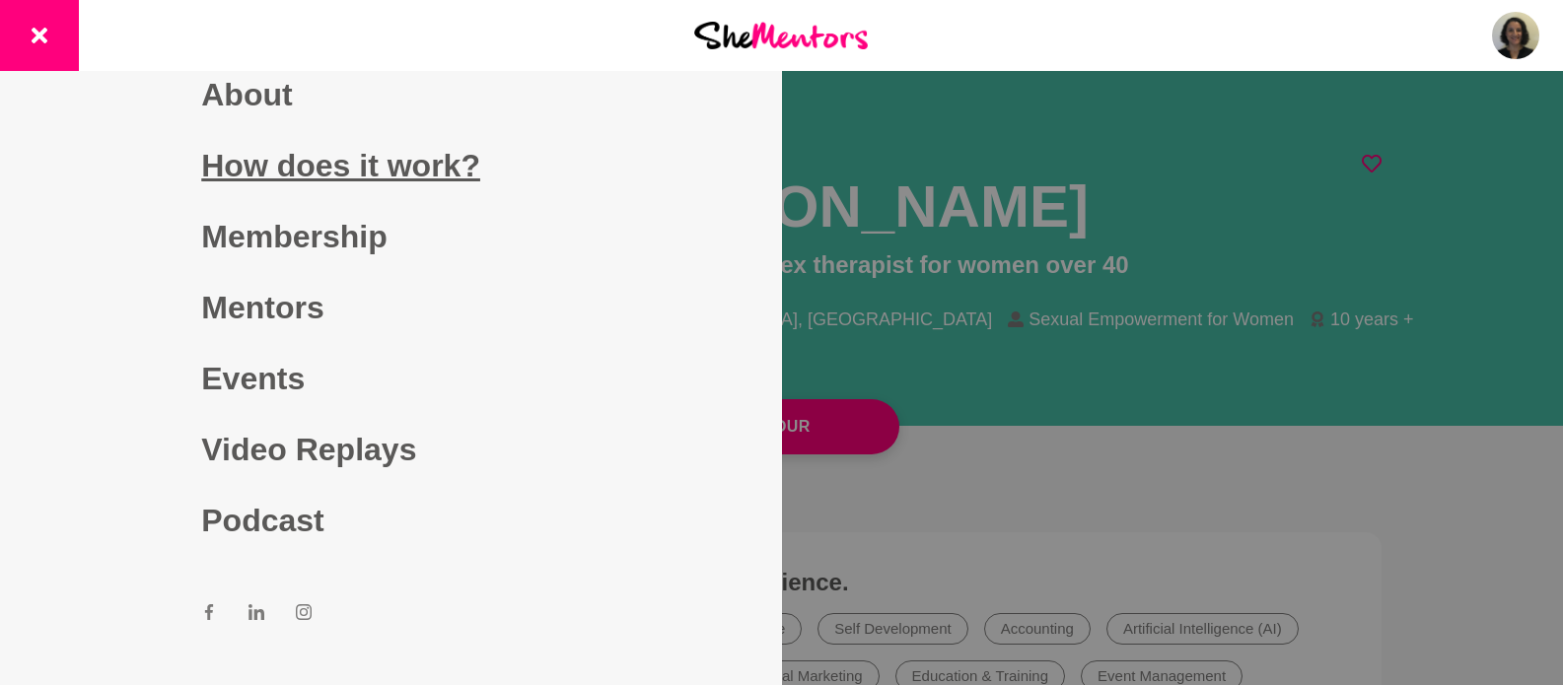
click at [299, 165] on link "How does it work?" at bounding box center [390, 165] width 379 height 71
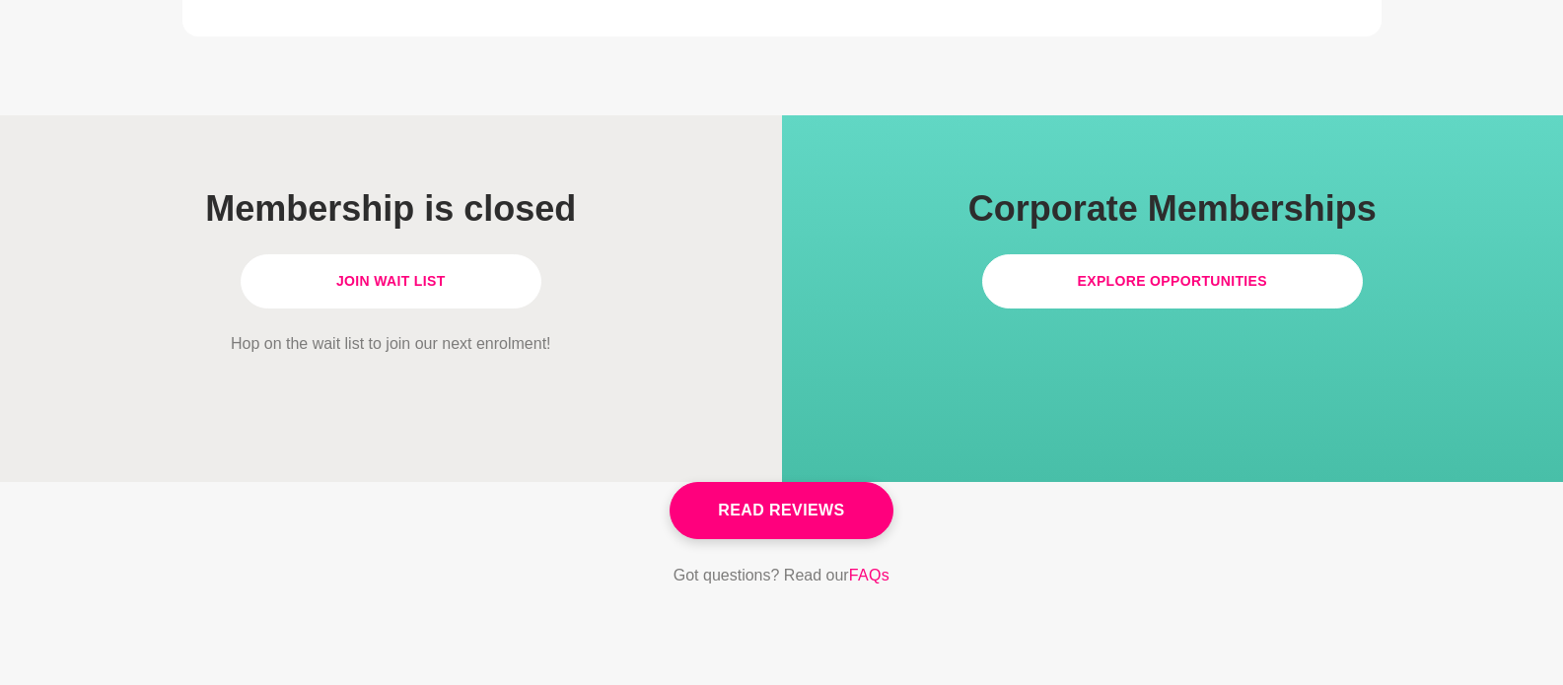
scroll to position [5839, 0]
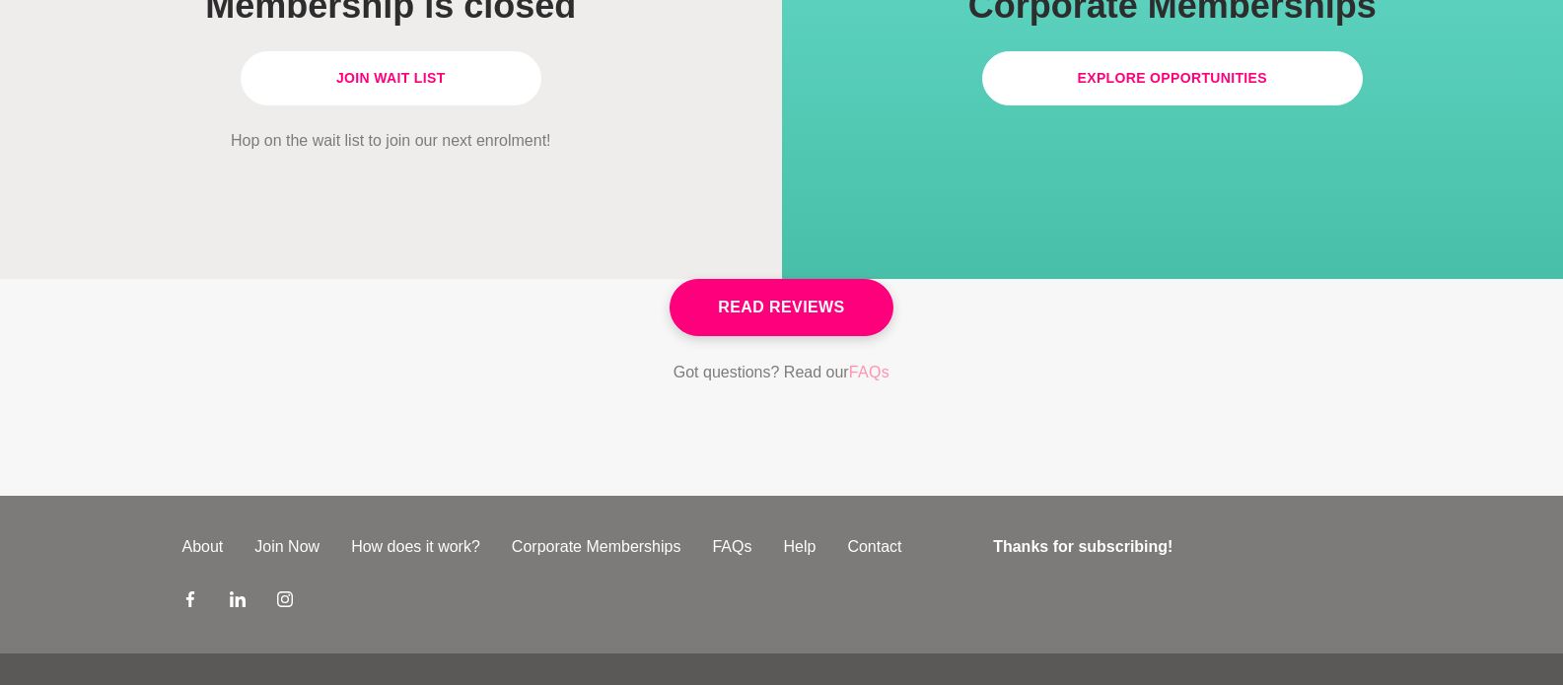
click at [875, 360] on link "FAQs" at bounding box center [869, 373] width 41 height 26
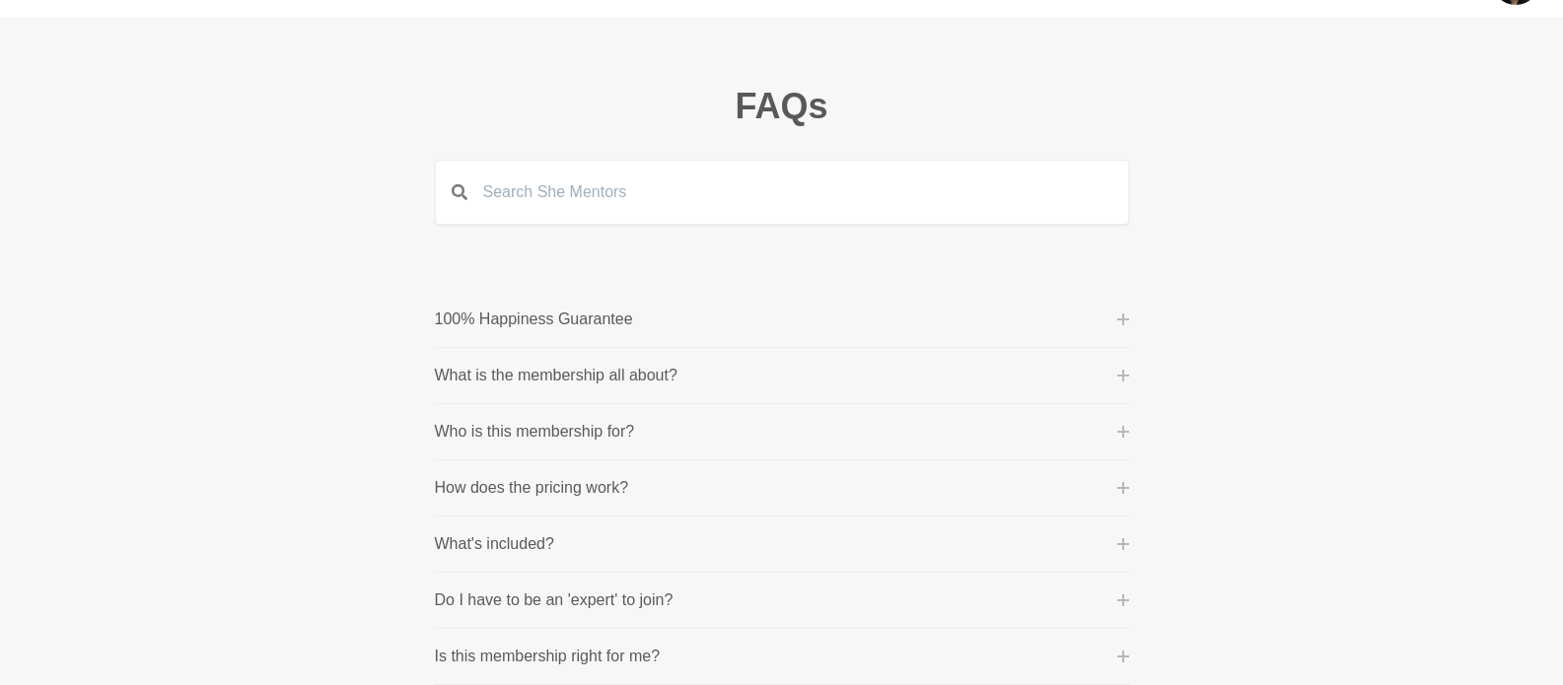
scroll to position [55, 0]
click at [869, 372] on button "What is the membership all about?" at bounding box center [782, 375] width 694 height 24
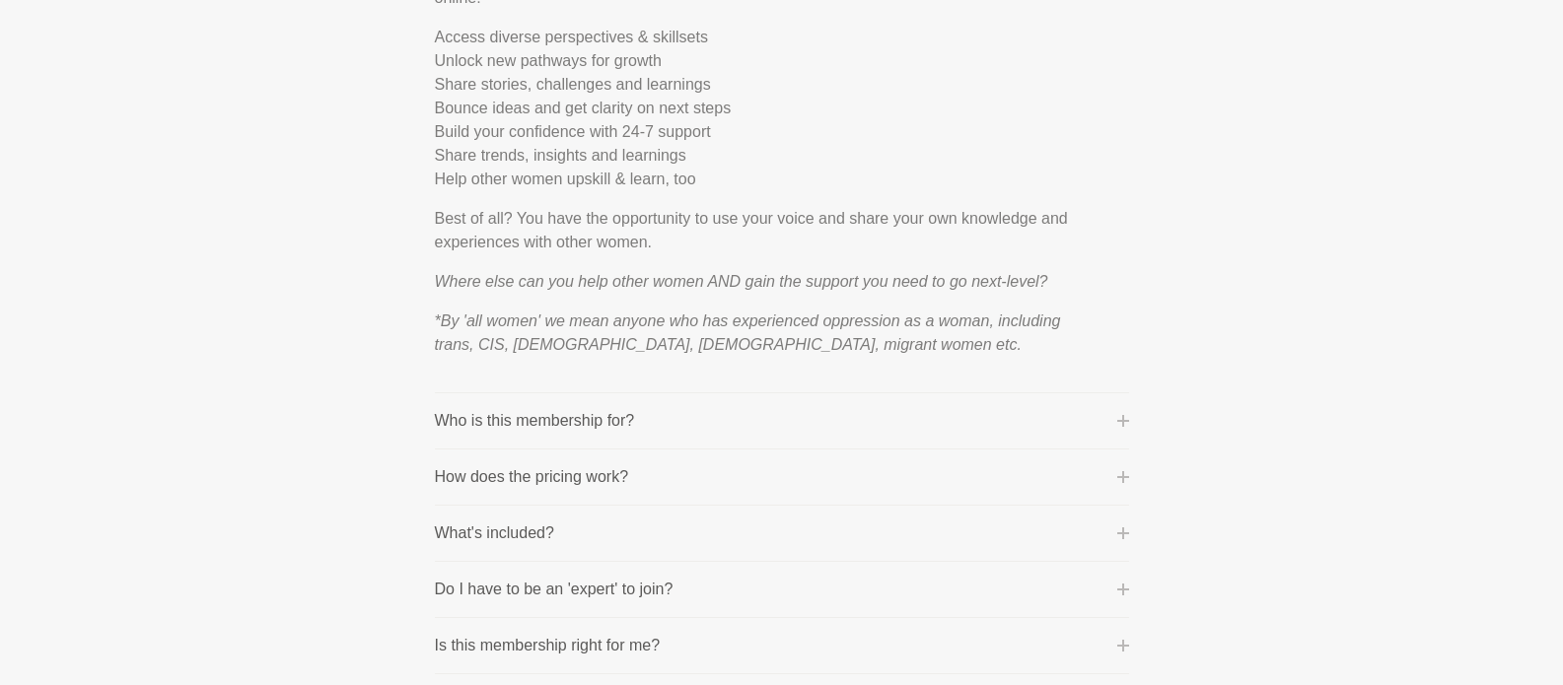
scroll to position [752, 0]
click at [866, 525] on button "What's included?" at bounding box center [782, 529] width 694 height 24
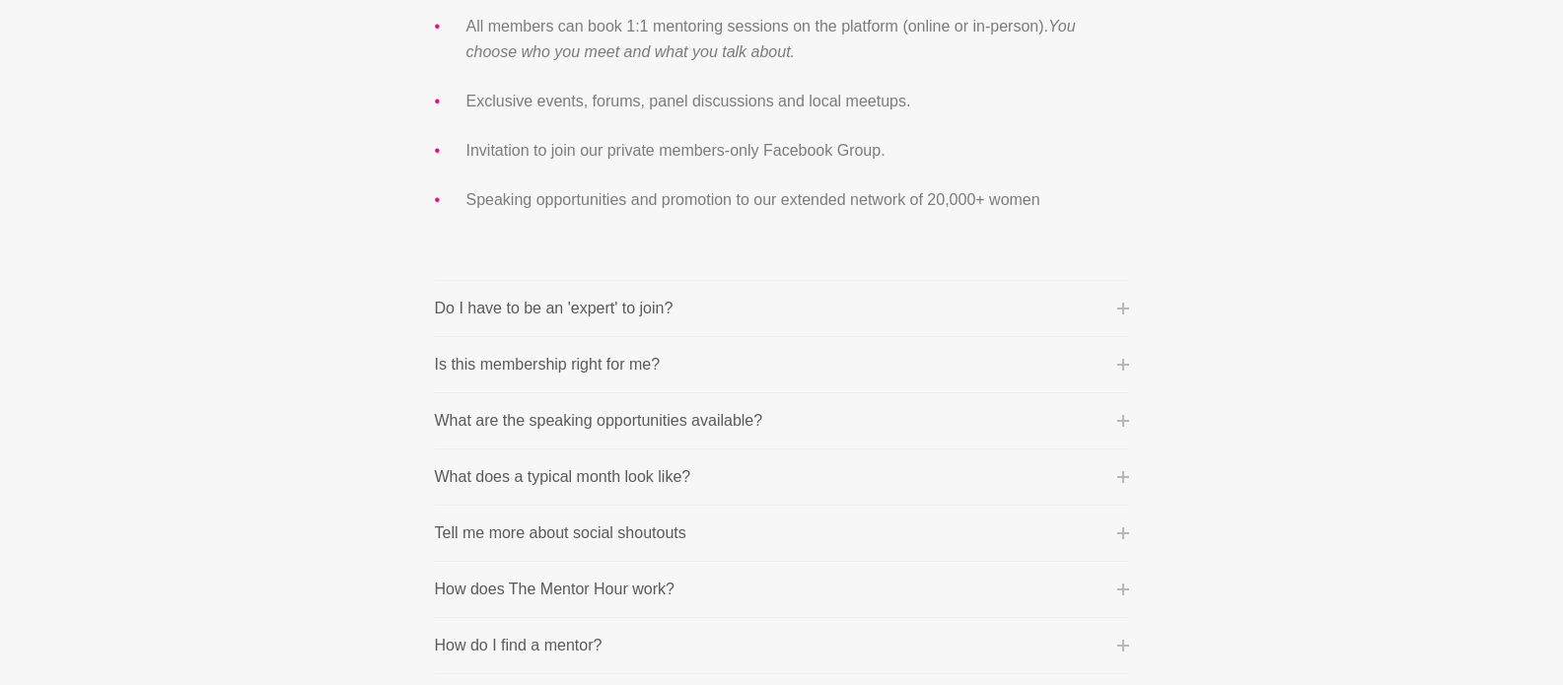
scroll to position [776, 0]
click at [456, 305] on p "Do I have to be an 'expert' to join?" at bounding box center [554, 309] width 239 height 24
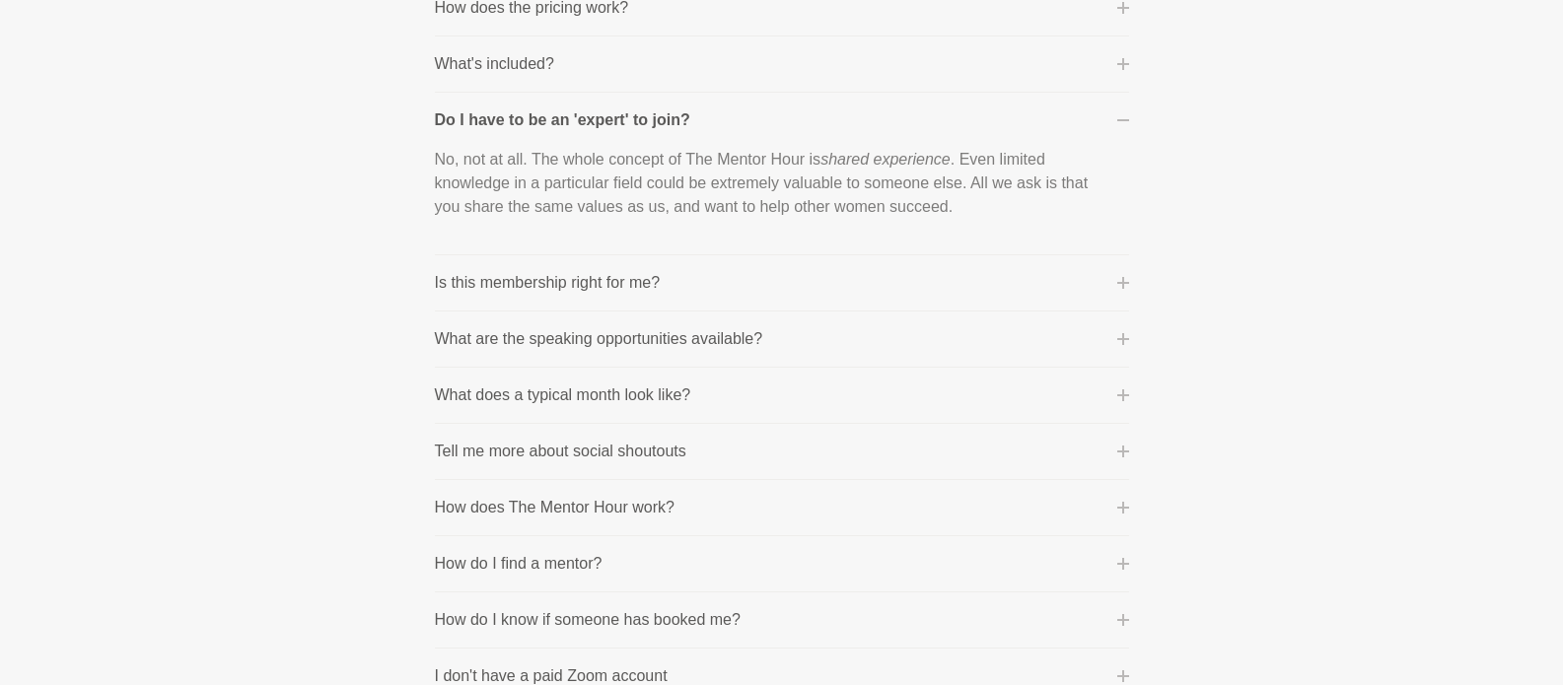
scroll to position [534, 0]
click at [748, 335] on p "What are the speaking opportunities available?" at bounding box center [599, 339] width 328 height 24
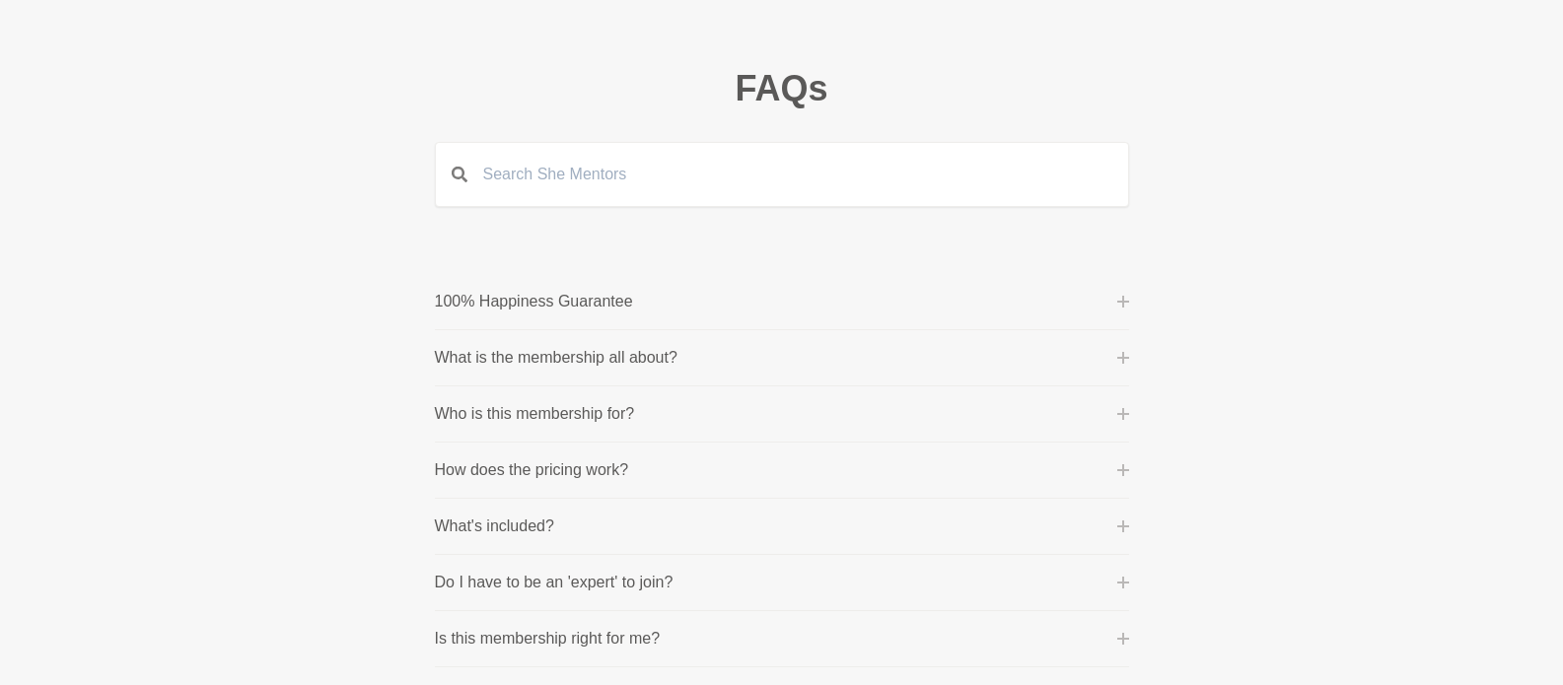
scroll to position [0, 0]
